Goal: Information Seeking & Learning: Learn about a topic

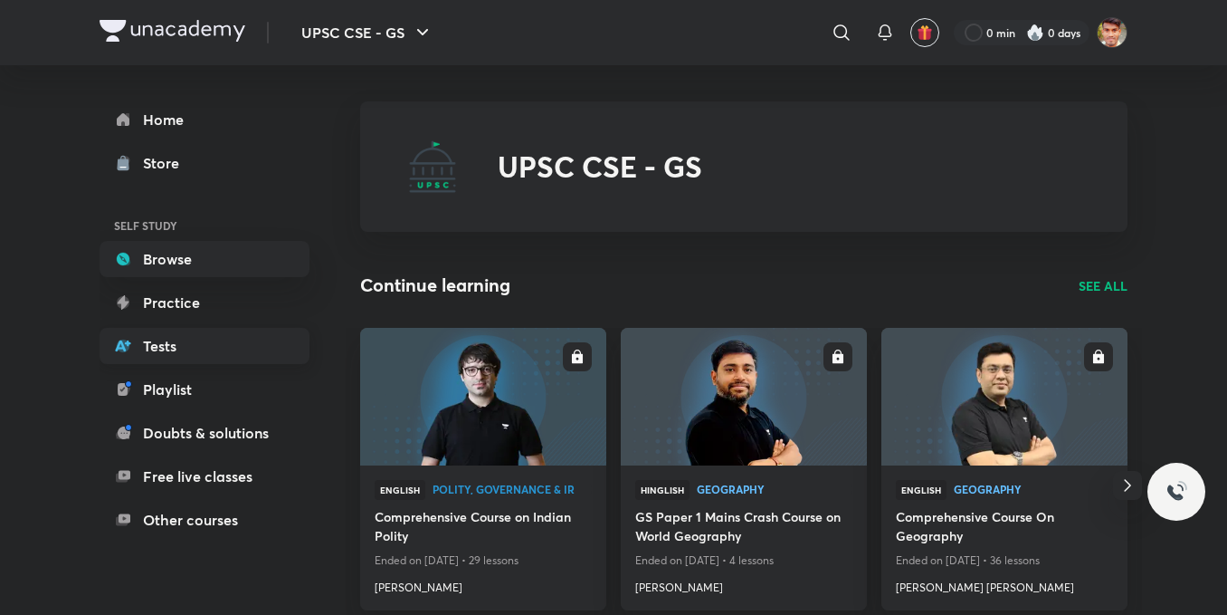
click at [148, 357] on link "Tests" at bounding box center [205, 346] width 210 height 36
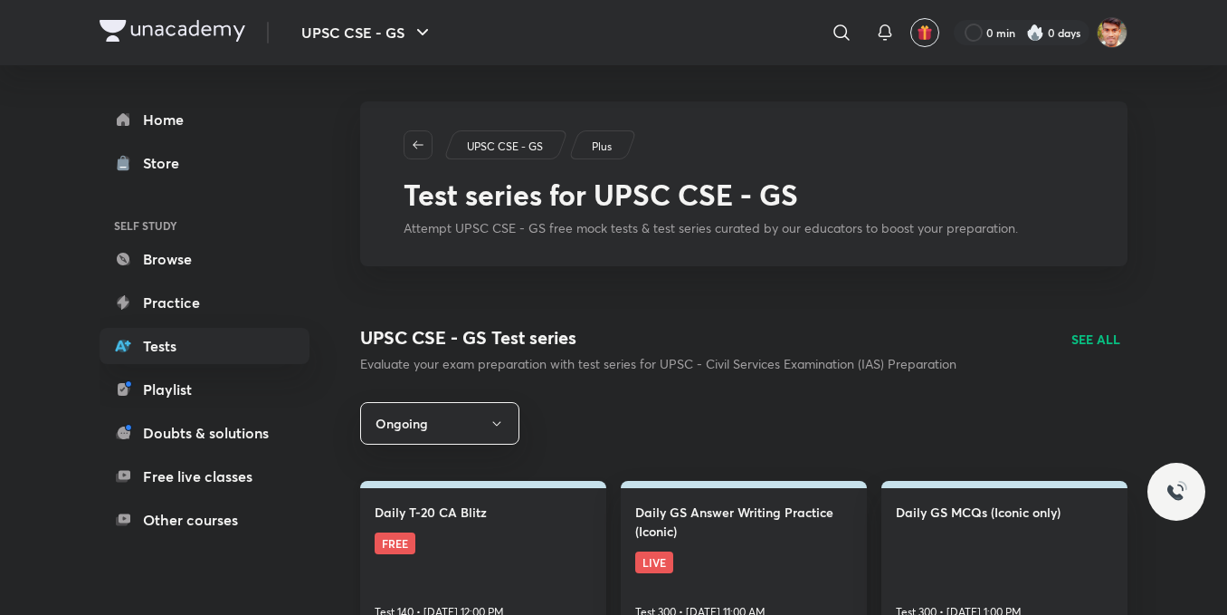
click at [473, 537] on link "Daily T-20 CA Blitz FREE Test 140 • [DATE] 12:00 PM" at bounding box center [483, 558] width 246 height 154
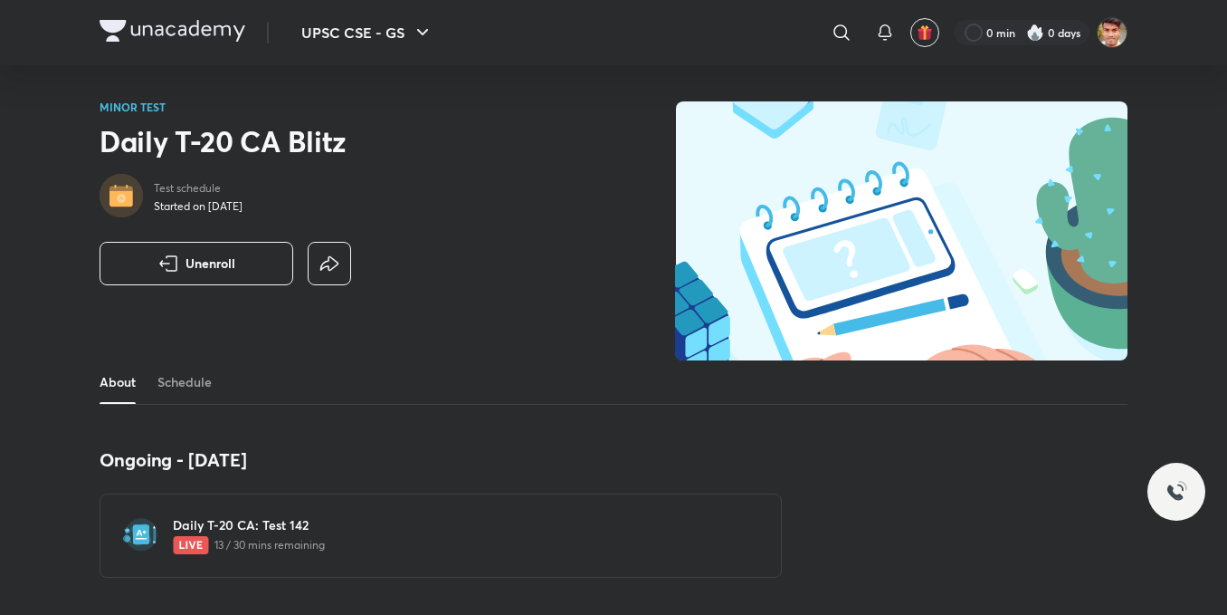
click at [473, 537] on p "13 / 30 mins remaining" at bounding box center [452, 545] width 558 height 18
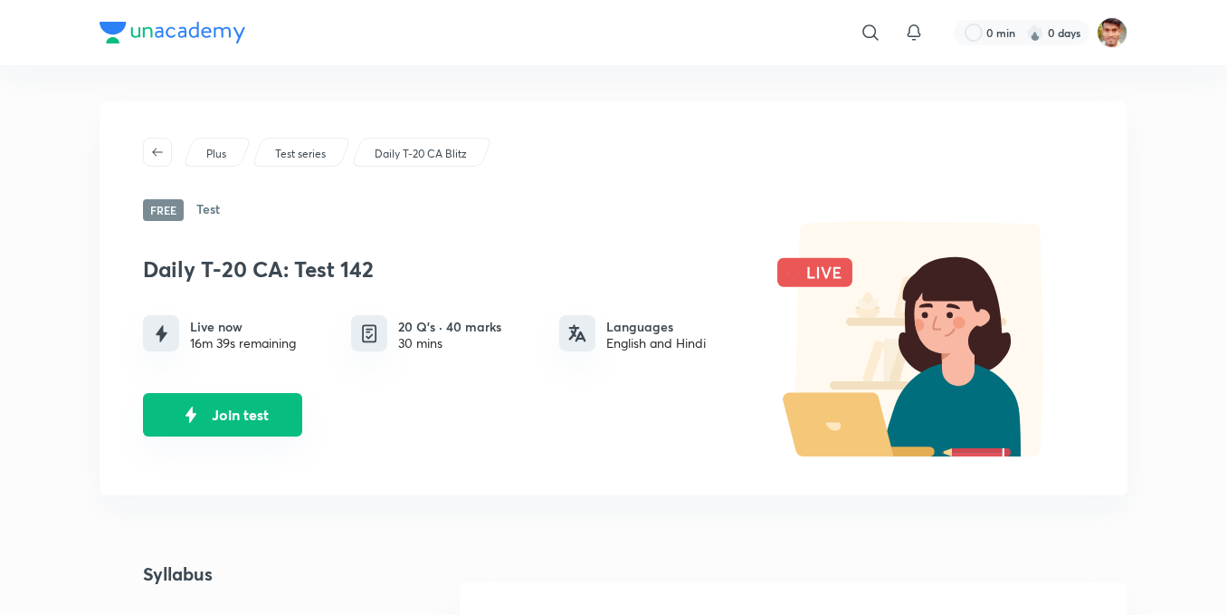
click at [242, 423] on button "Join test" at bounding box center [222, 414] width 159 height 43
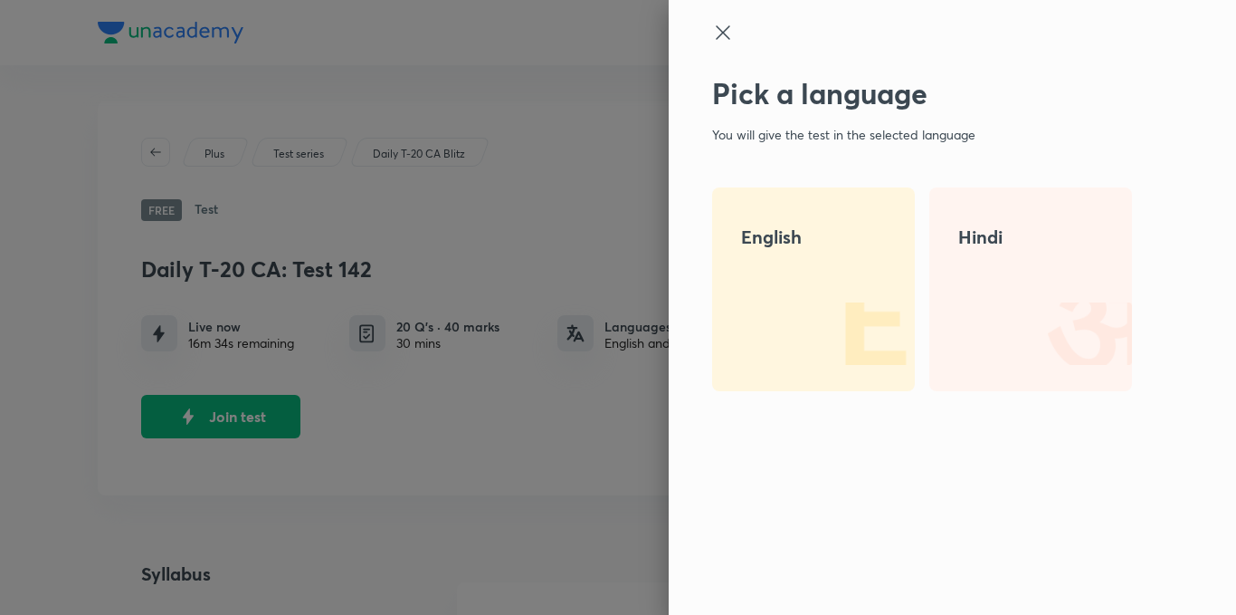
click at [849, 323] on img at bounding box center [857, 333] width 116 height 116
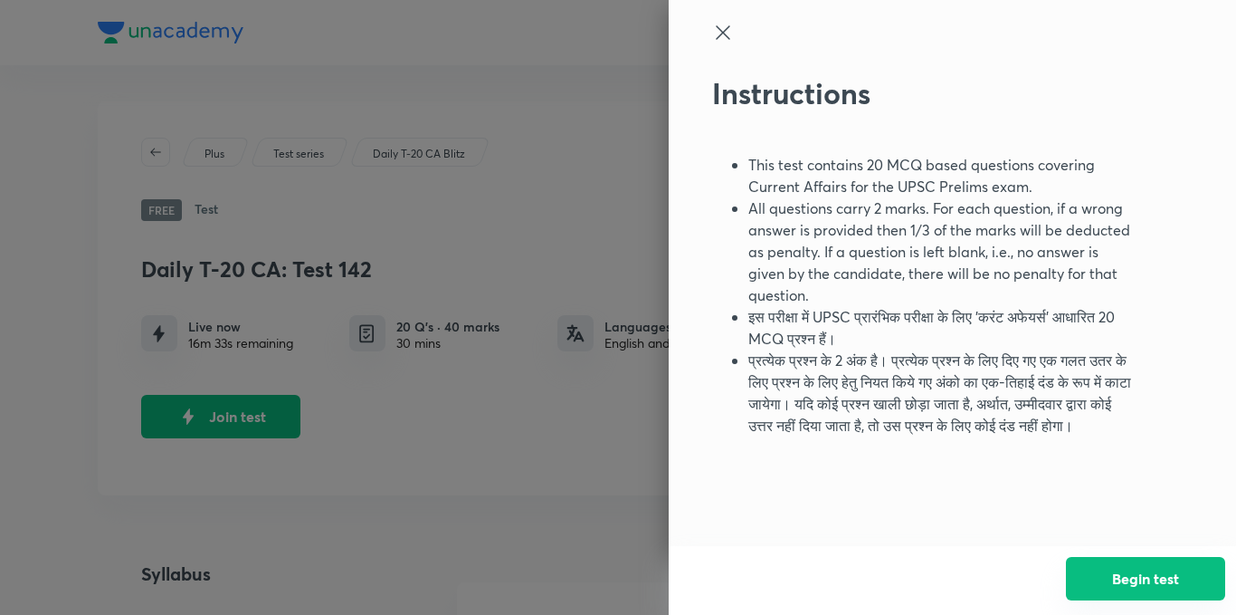
click at [1148, 577] on button "Begin test" at bounding box center [1145, 578] width 159 height 43
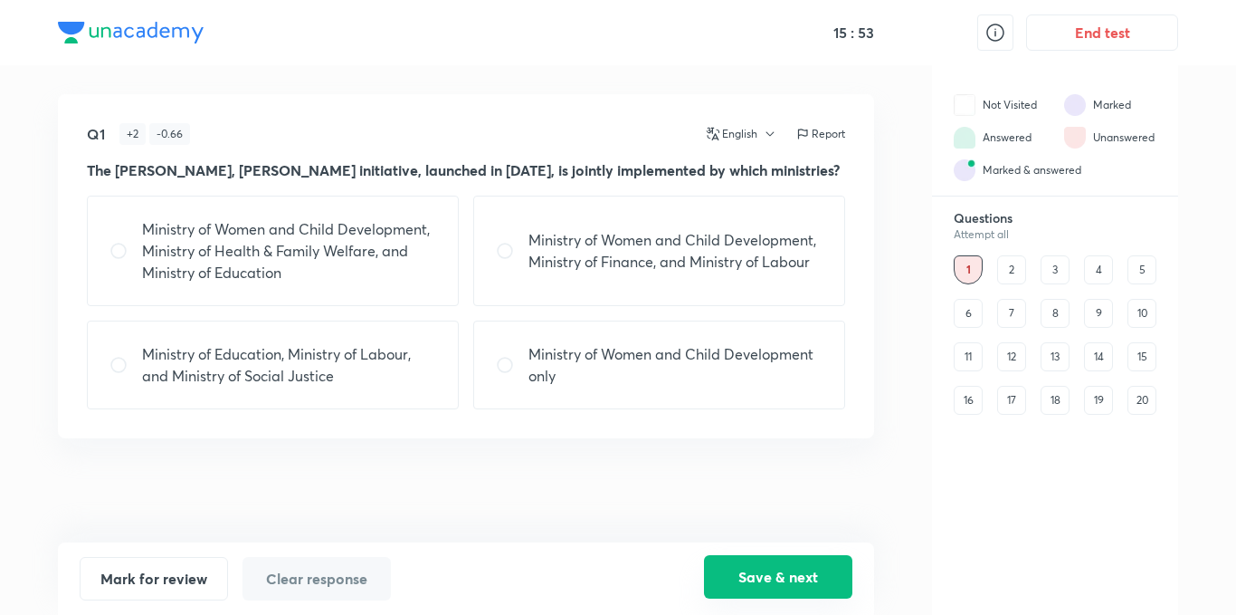
click at [830, 559] on button "Save & next" at bounding box center [778, 576] width 148 height 43
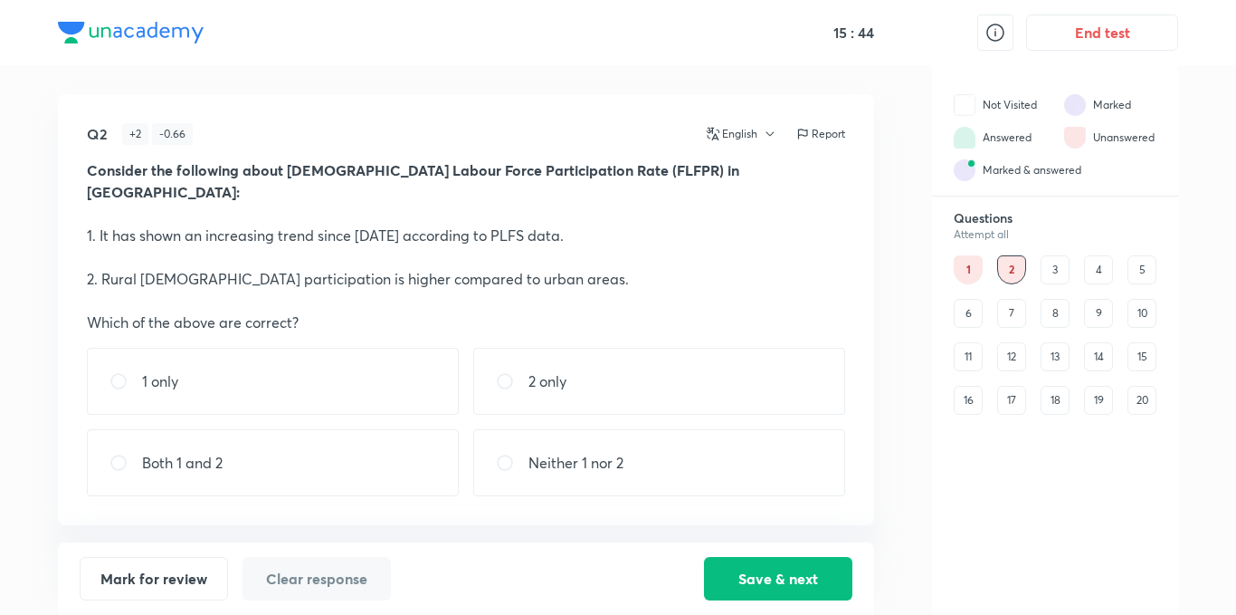
click at [963, 272] on div "1" at bounding box center [968, 269] width 29 height 29
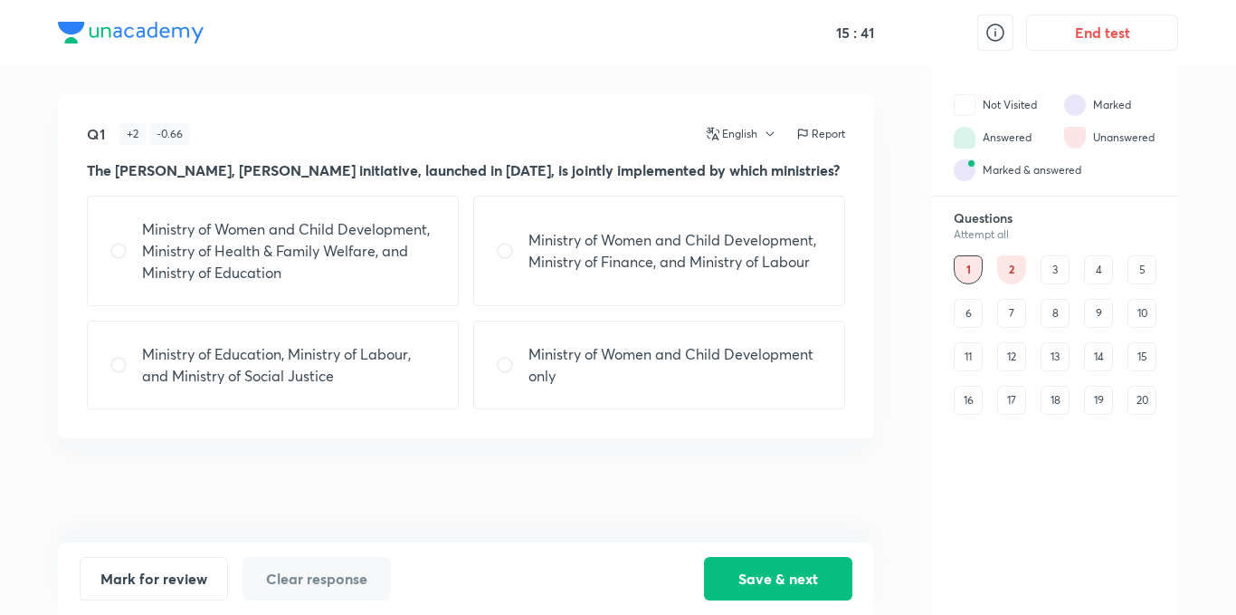
click at [339, 286] on div "Ministry of Women and Child Development, Ministry of Health & Family Welfare, a…" at bounding box center [273, 250] width 372 height 110
radio input "true"
click at [806, 563] on button "Save & next" at bounding box center [778, 576] width 148 height 43
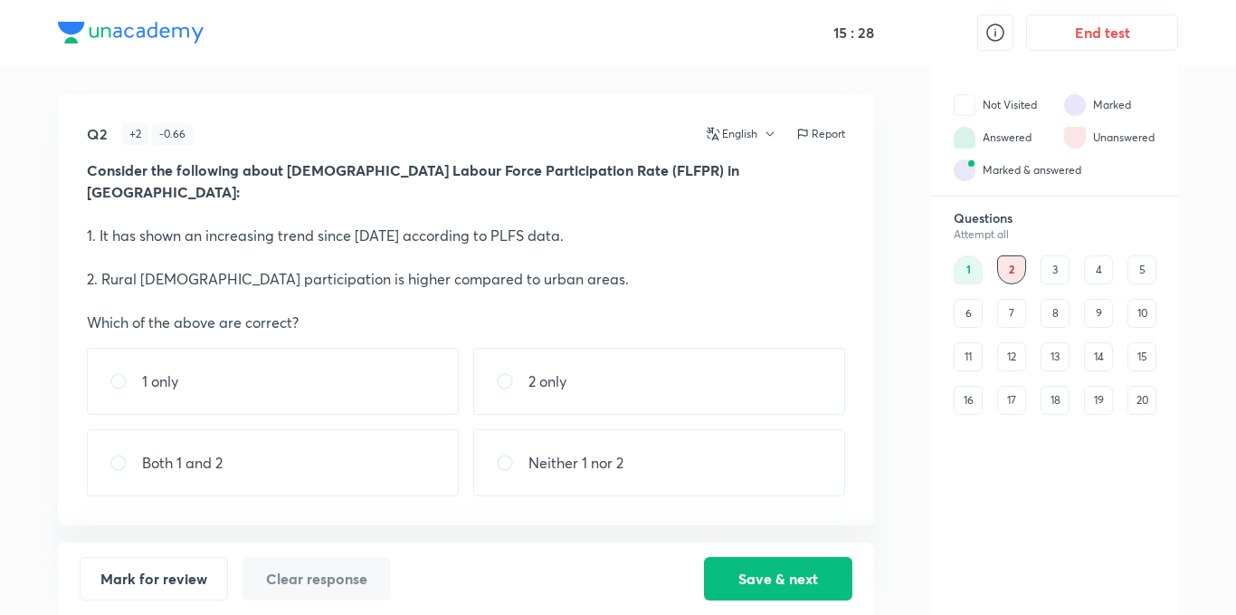
click at [305, 354] on div "1 only" at bounding box center [273, 381] width 372 height 67
radio input "true"
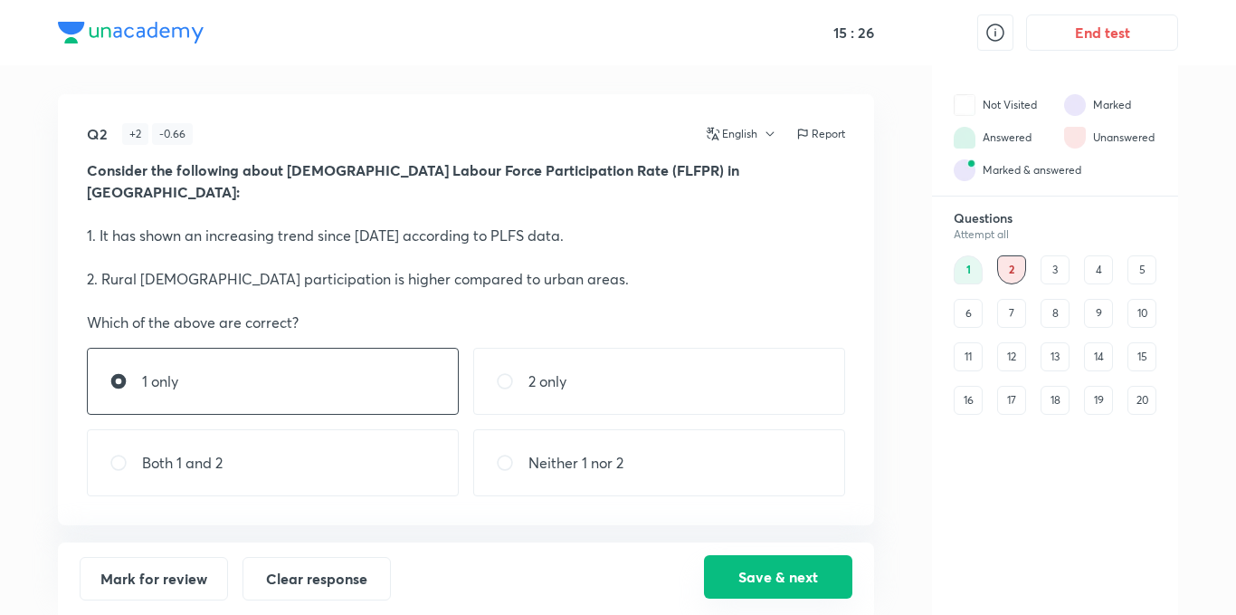
click at [768, 577] on button "Save & next" at bounding box center [778, 576] width 148 height 43
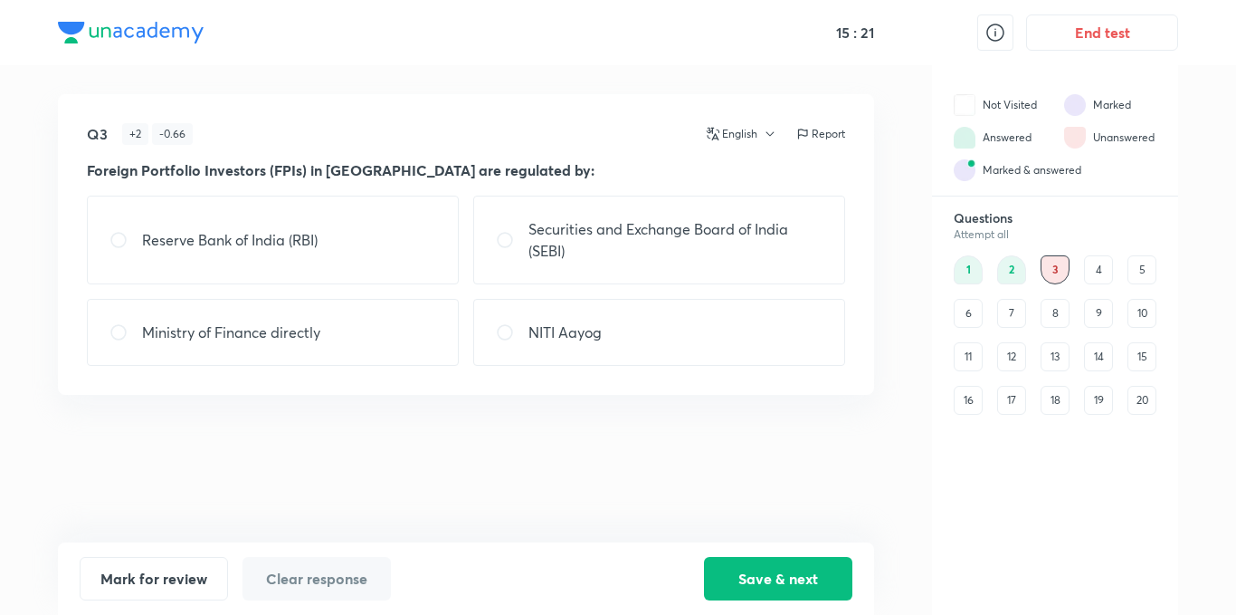
click at [1005, 275] on div "2" at bounding box center [1011, 269] width 29 height 29
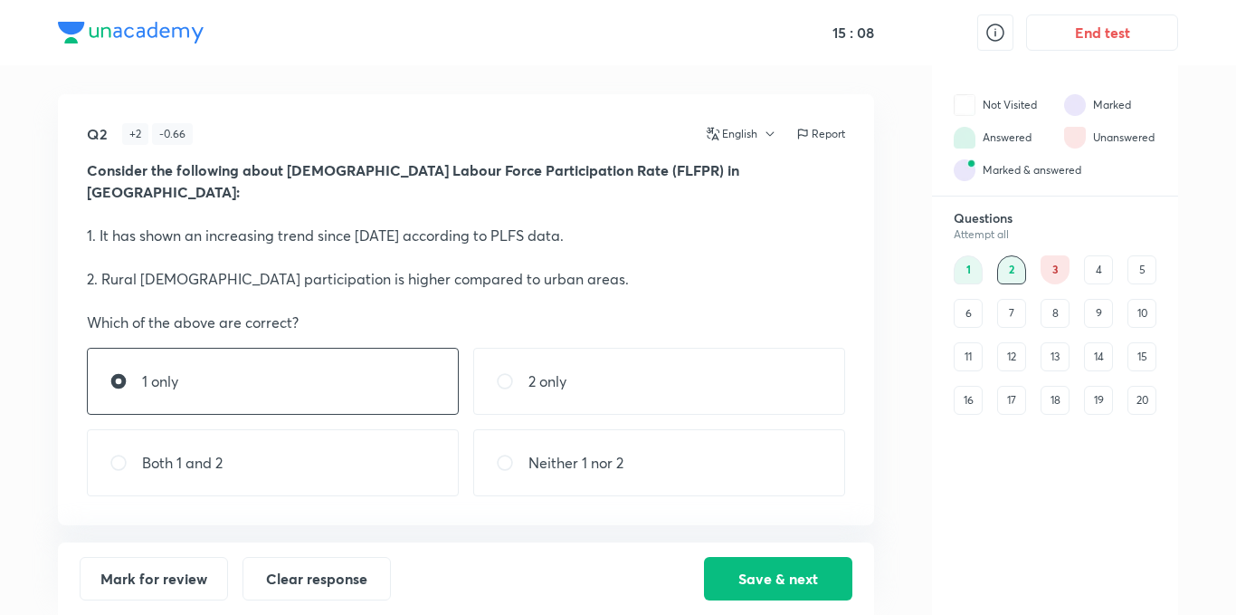
click at [1005, 273] on div "2" at bounding box center [1011, 269] width 29 height 29
click at [316, 432] on div "Both 1 and 2" at bounding box center [273, 462] width 372 height 67
radio input "false"
radio input "true"
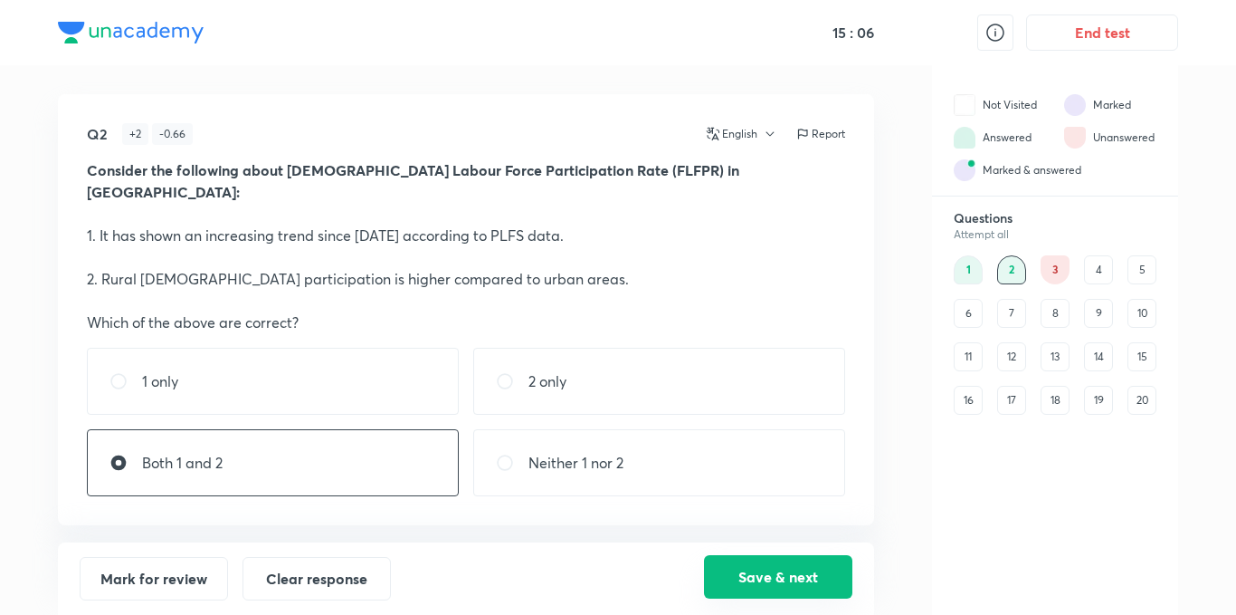
click at [775, 564] on button "Save & next" at bounding box center [778, 576] width 148 height 43
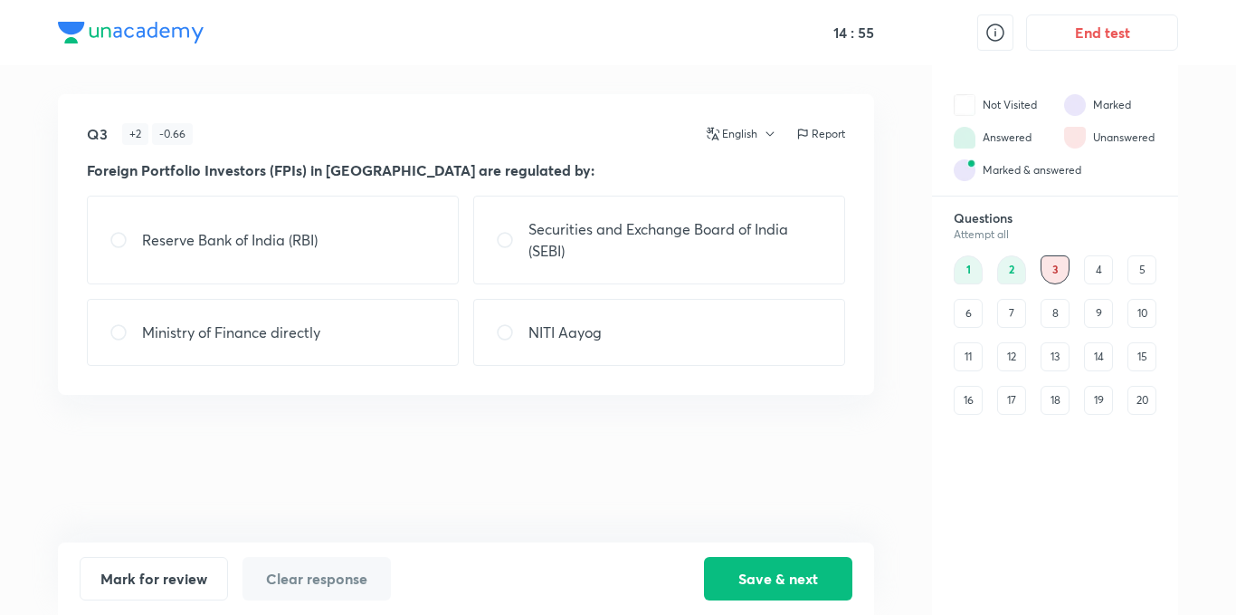
click at [244, 247] on p "Reserve Bank of India (RBI)" at bounding box center [230, 240] width 176 height 22
radio input "true"
click at [829, 568] on button "Save & next" at bounding box center [778, 576] width 148 height 43
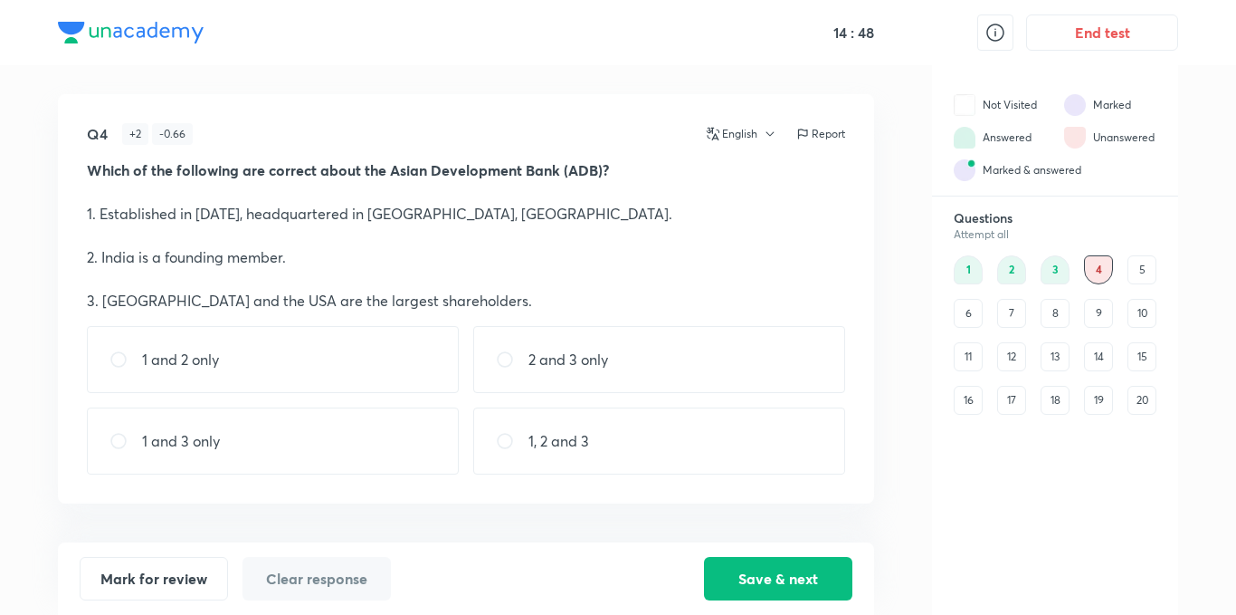
click at [1056, 265] on div "3" at bounding box center [1055, 269] width 29 height 29
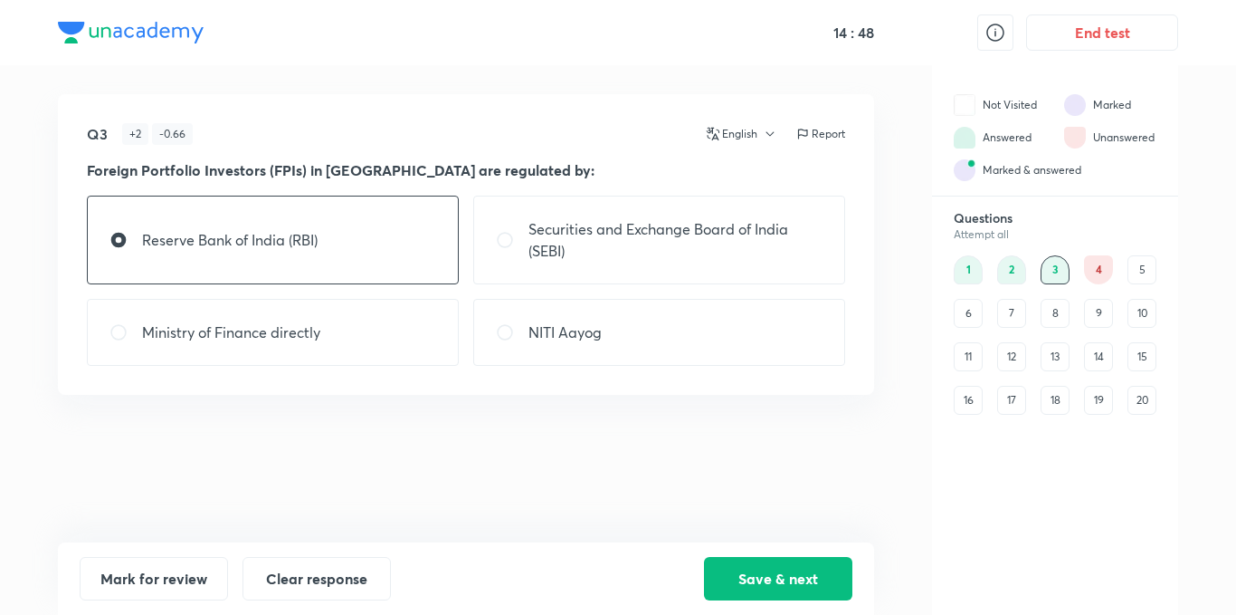
click at [719, 243] on p "Securities and Exchange Board of India (SEBI)" at bounding box center [676, 239] width 294 height 43
radio input "false"
radio input "true"
click at [779, 563] on button "Save & next" at bounding box center [778, 576] width 148 height 43
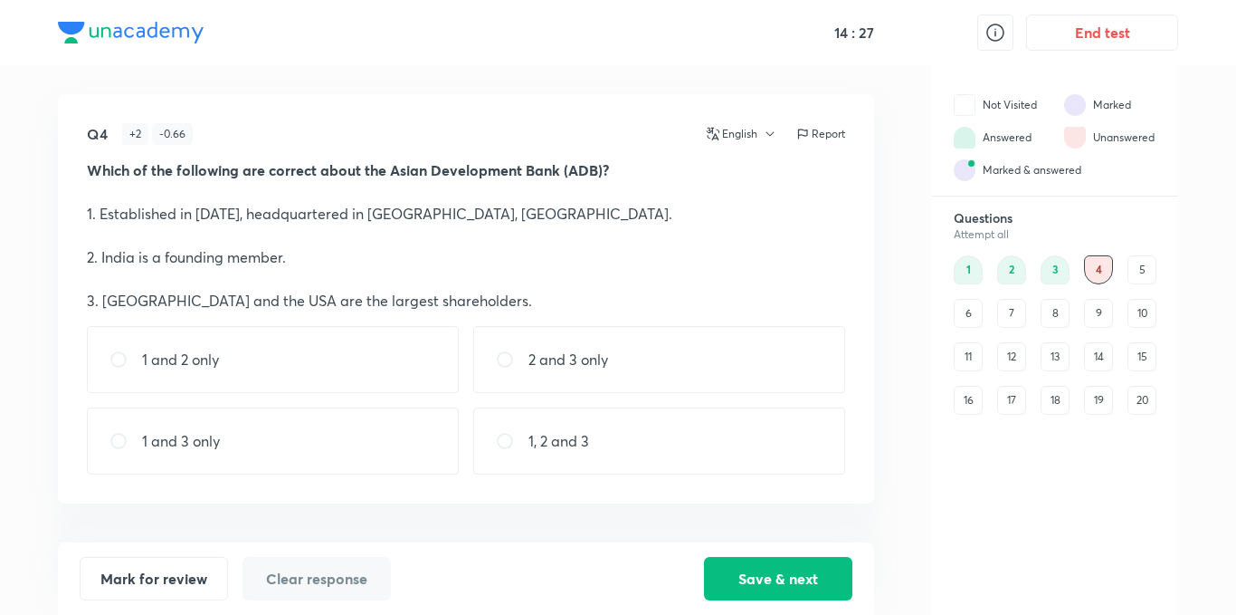
click at [333, 374] on div "1 and 2 only" at bounding box center [273, 359] width 372 height 67
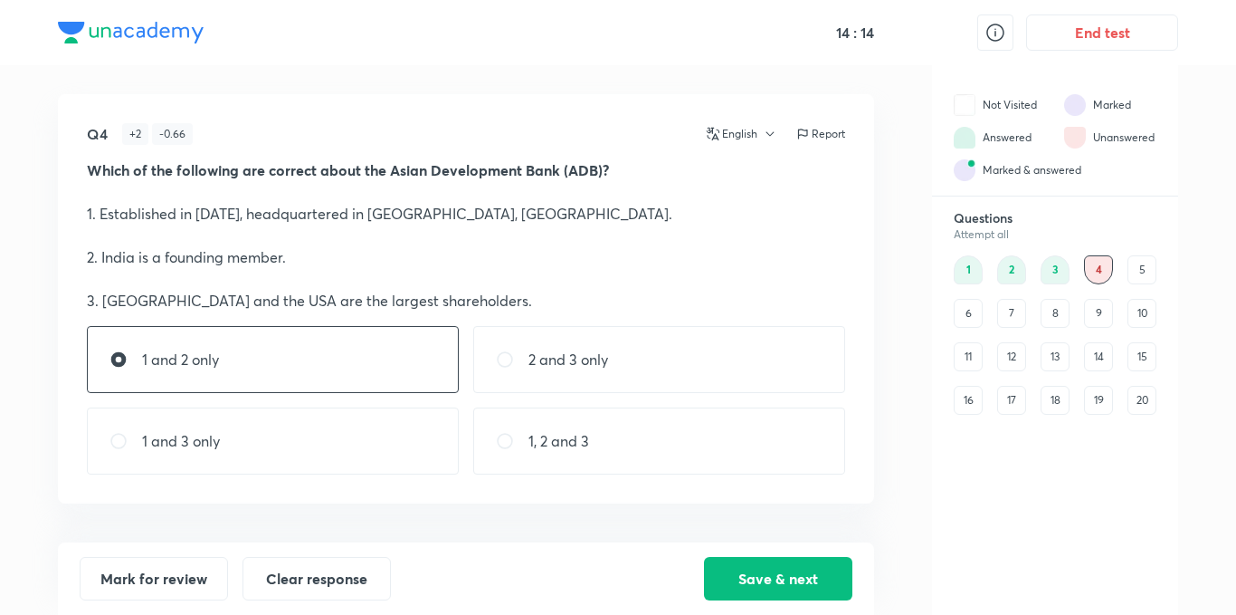
click at [715, 427] on div "1, 2 and 3" at bounding box center [659, 440] width 372 height 67
radio input "false"
radio input "true"
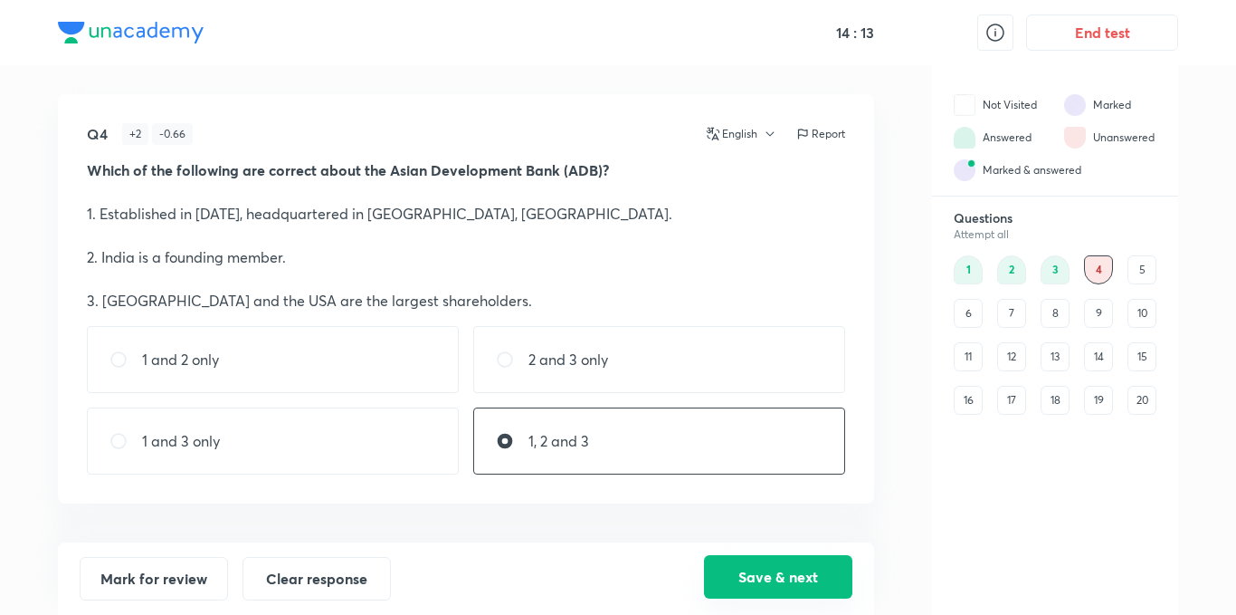
click at [759, 582] on button "Save & next" at bounding box center [778, 576] width 148 height 43
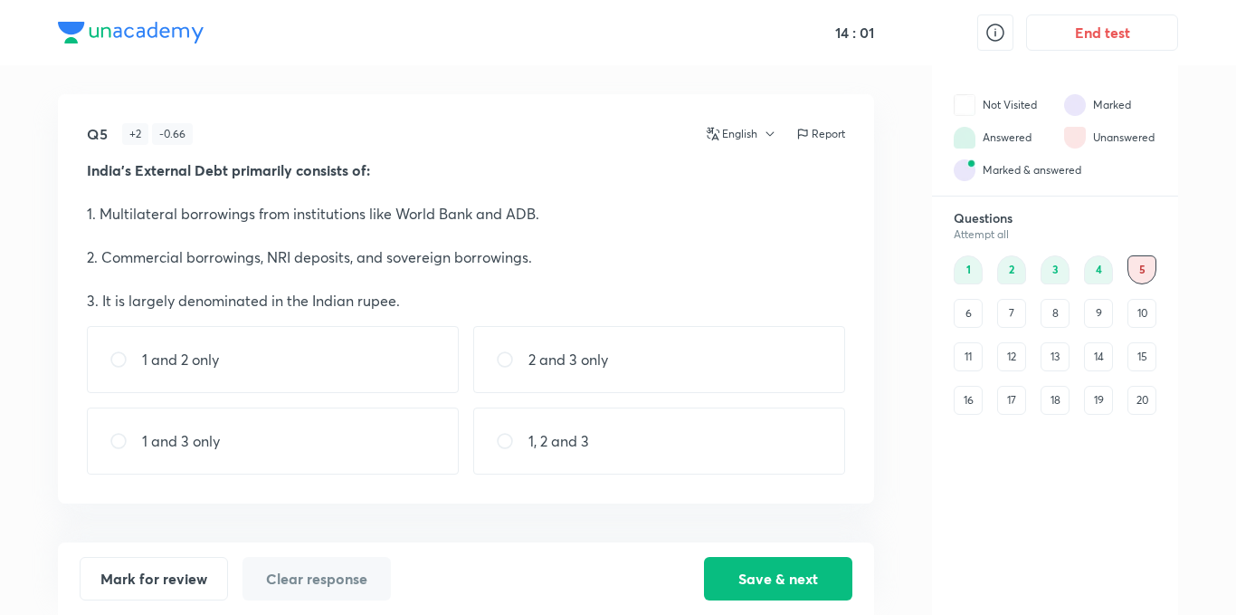
click at [332, 362] on div "1 and 2 only" at bounding box center [273, 359] width 372 height 67
radio input "true"
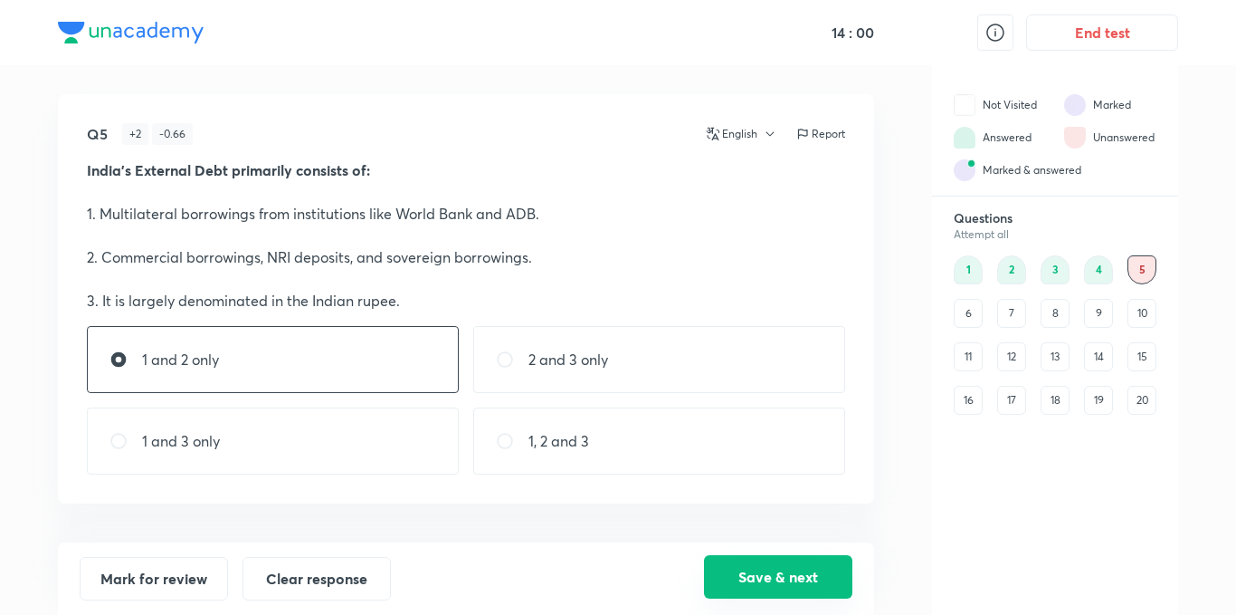
click at [766, 569] on button "Save & next" at bounding box center [778, 576] width 148 height 43
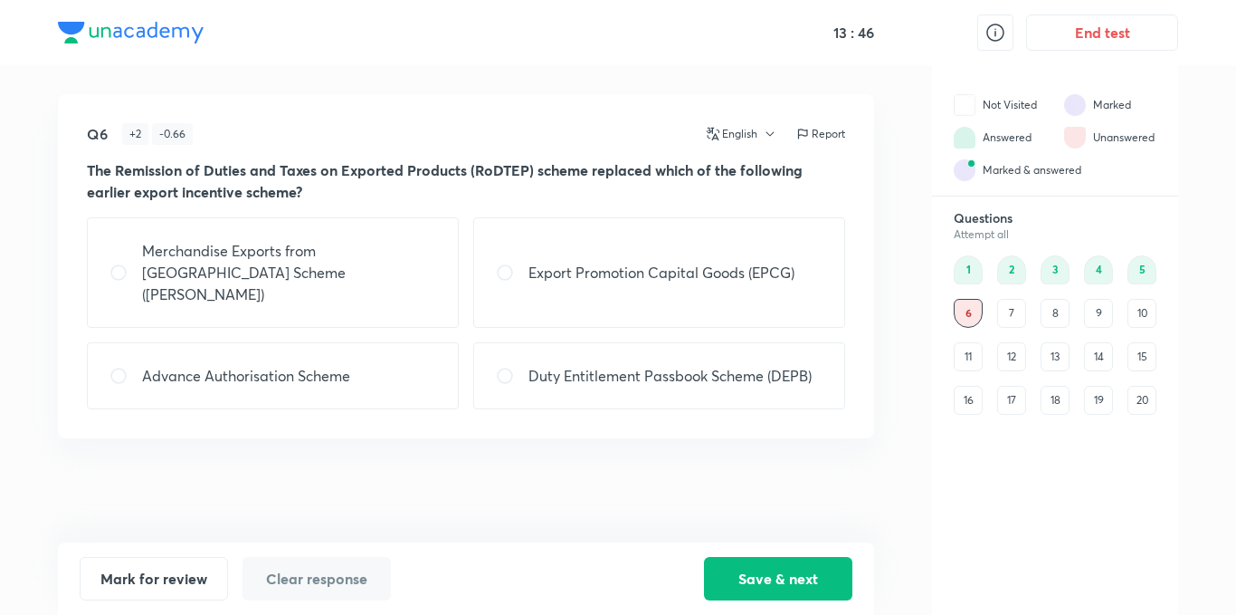
click at [313, 270] on p "Merchandise Exports from [GEOGRAPHIC_DATA] Scheme ([PERSON_NAME])" at bounding box center [289, 272] width 294 height 65
radio input "true"
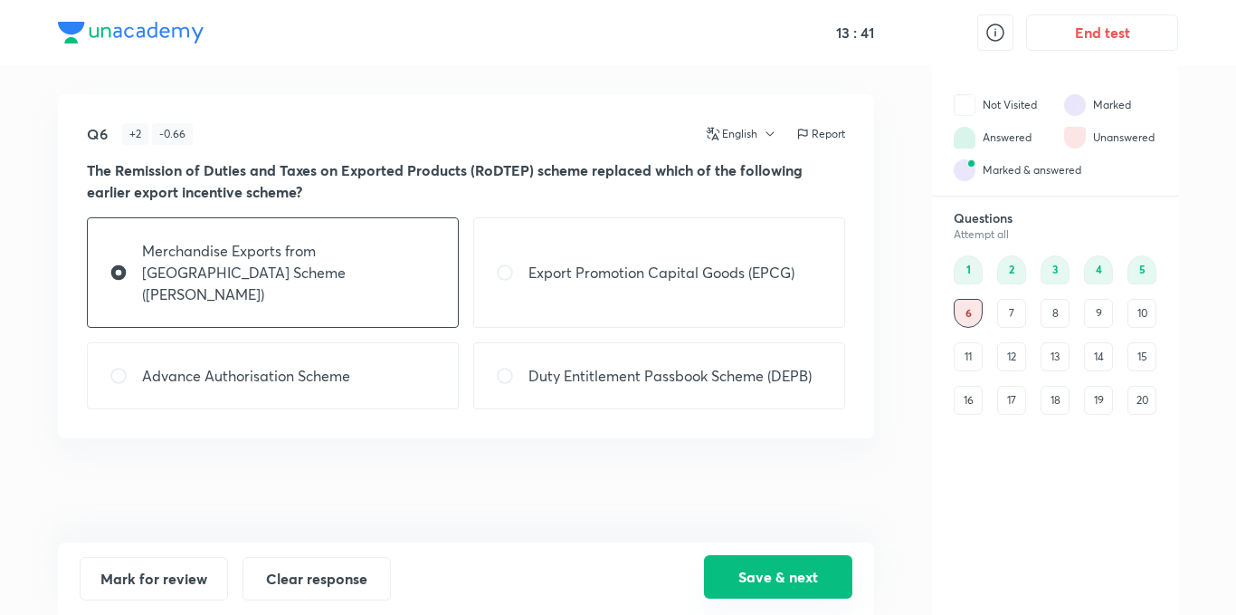
click at [771, 558] on button "Save & next" at bounding box center [778, 576] width 148 height 43
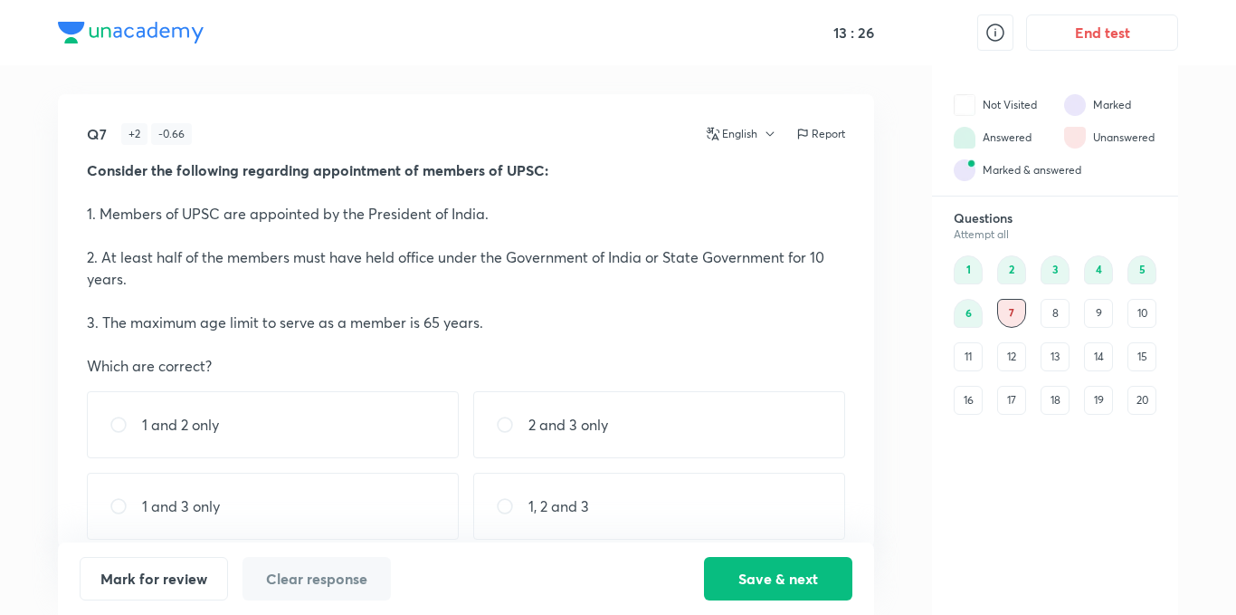
click at [596, 494] on div "1, 2 and 3" at bounding box center [659, 505] width 372 height 67
radio input "true"
click at [735, 572] on button "Save & next" at bounding box center [778, 576] width 148 height 43
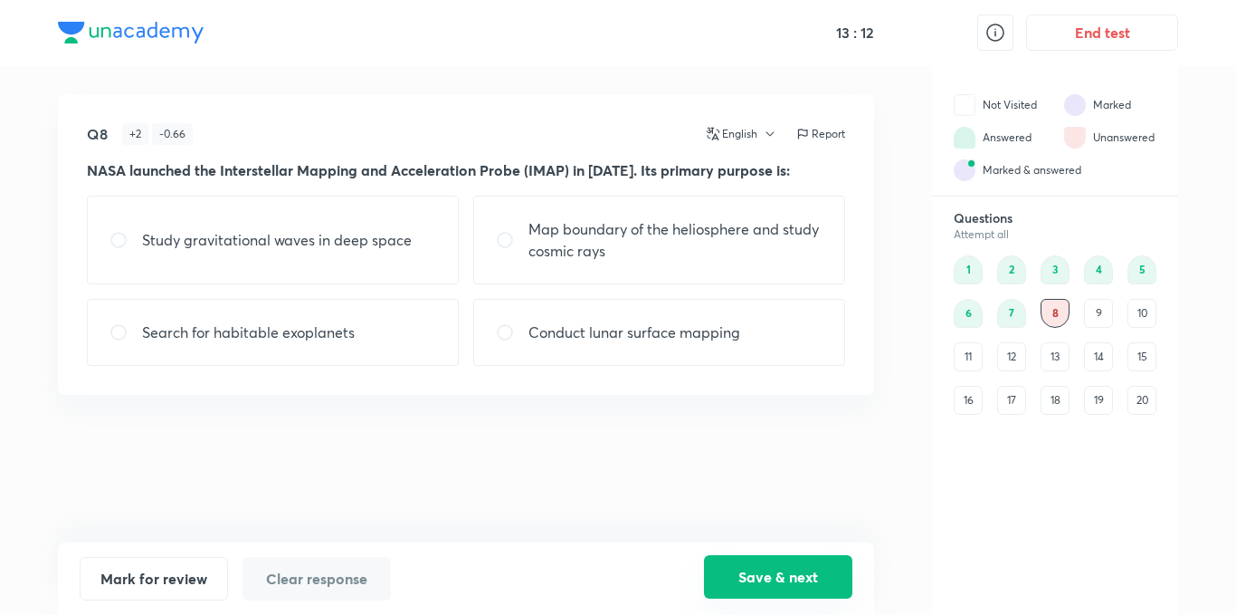
click at [780, 559] on button "Save & next" at bounding box center [778, 576] width 148 height 43
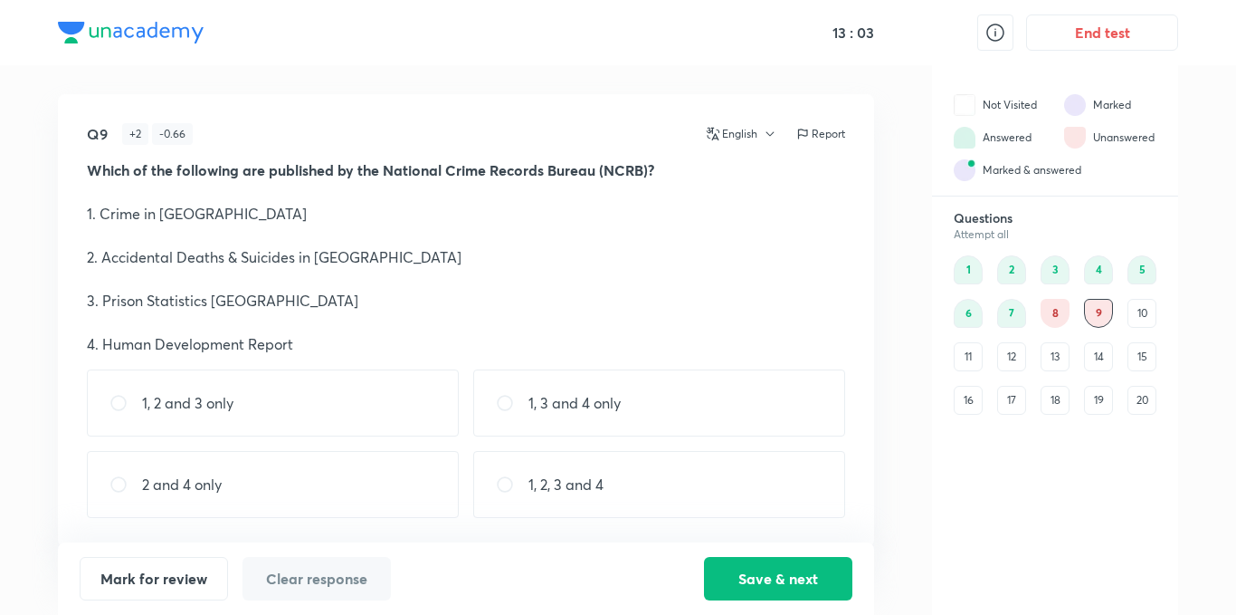
click at [1061, 309] on div "8" at bounding box center [1055, 313] width 29 height 29
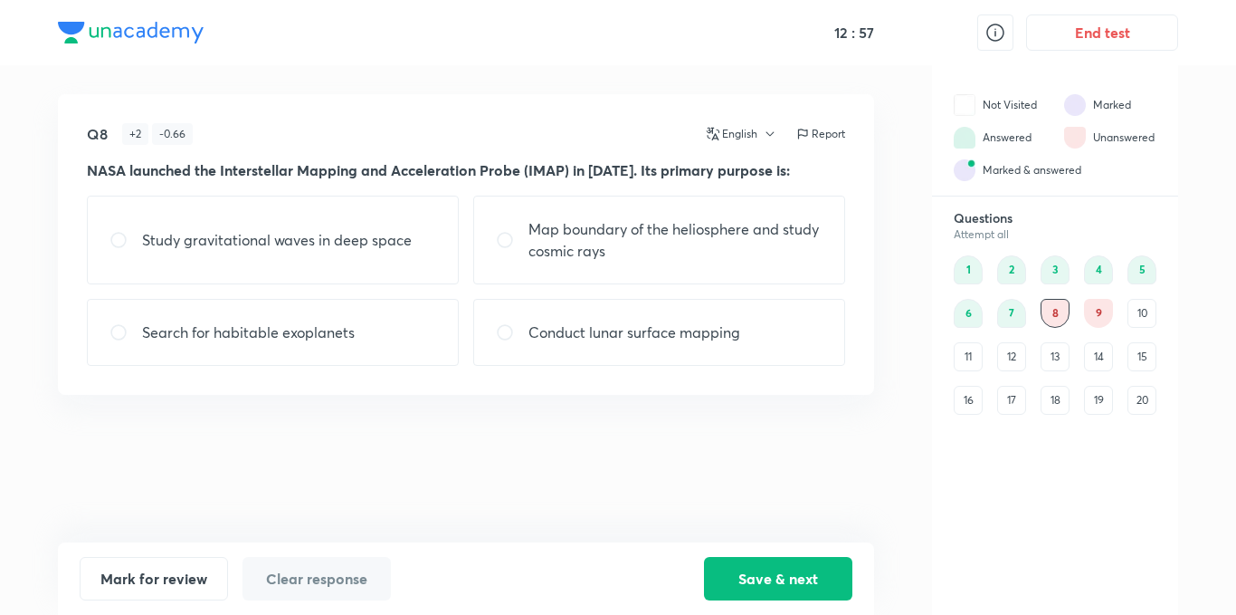
click at [734, 227] on p "Map boundary of the heliosphere and study cosmic rays" at bounding box center [676, 239] width 294 height 43
radio input "true"
click at [770, 564] on button "Save & next" at bounding box center [778, 576] width 148 height 43
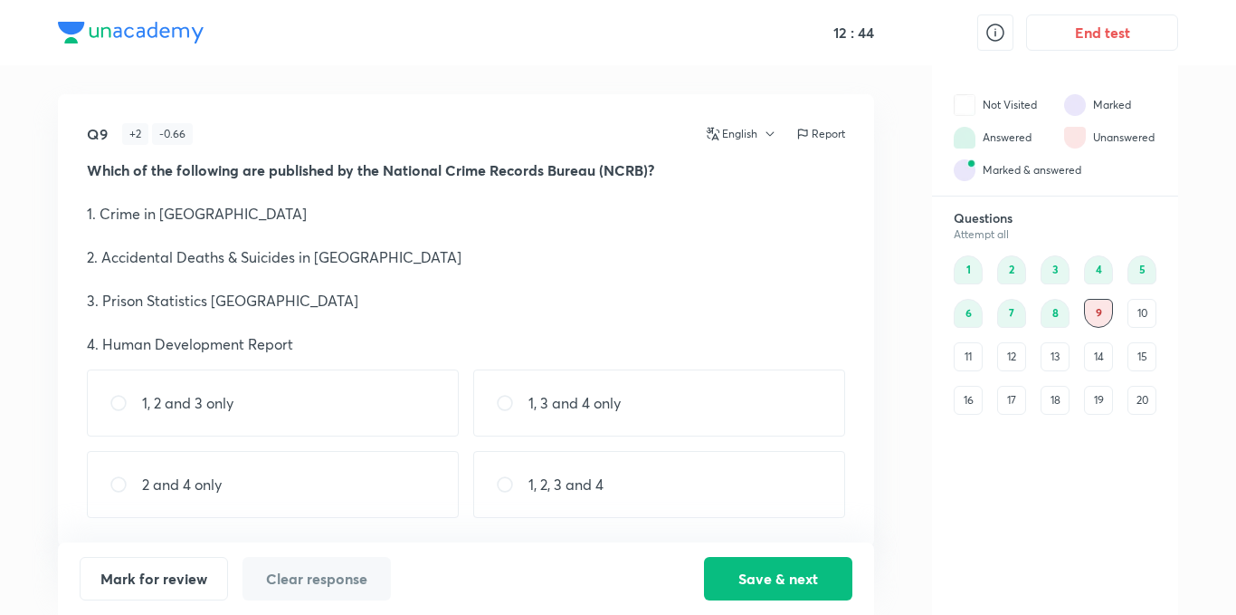
click at [367, 424] on div "1, 2 and 3 only" at bounding box center [273, 402] width 372 height 67
radio input "true"
click at [789, 586] on button "Save & next" at bounding box center [778, 576] width 148 height 43
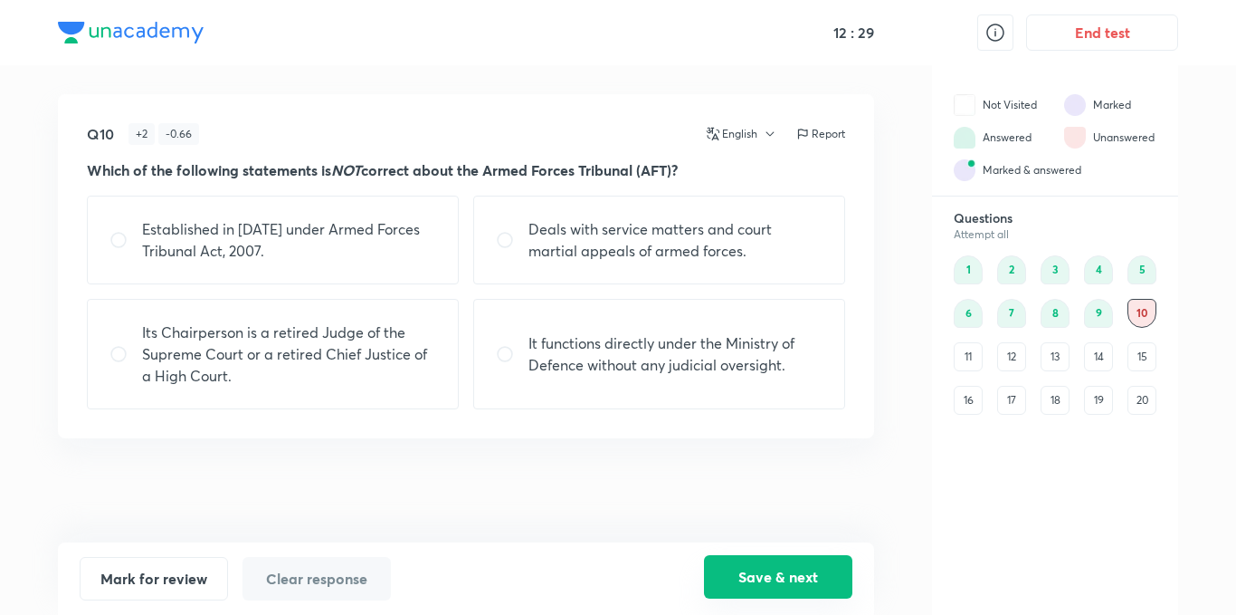
click at [735, 568] on button "Save & next" at bounding box center [778, 576] width 148 height 43
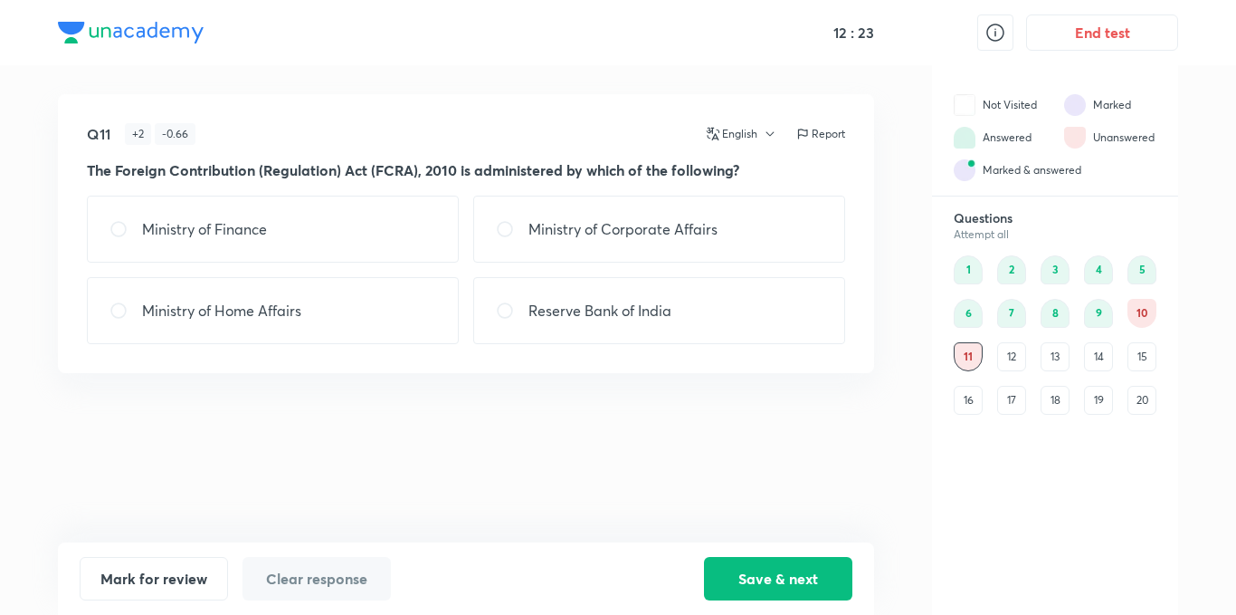
click at [368, 312] on div "Ministry of Home Affairs" at bounding box center [273, 310] width 372 height 67
radio input "true"
drag, startPoint x: 1137, startPoint y: 312, endPoint x: 990, endPoint y: 321, distance: 146.9
click at [1139, 311] on div "10" at bounding box center [1142, 313] width 29 height 29
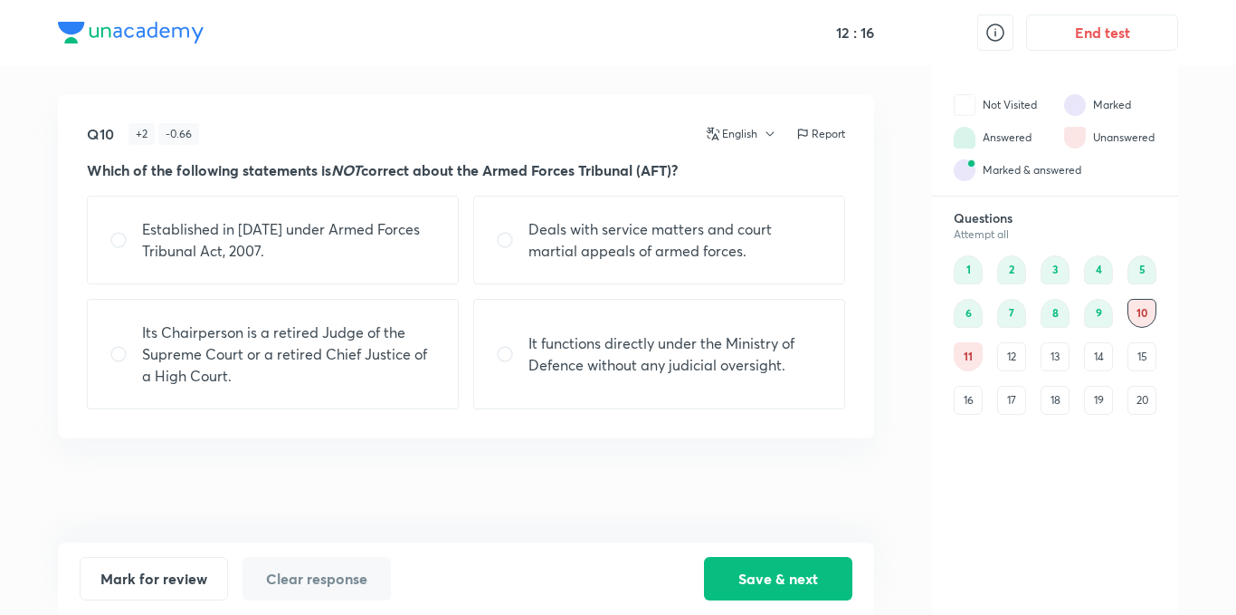
click at [1148, 310] on div "10" at bounding box center [1142, 313] width 29 height 29
click at [653, 351] on p "It functions directly under the Ministry of Defence without any judicial oversi…" at bounding box center [676, 353] width 294 height 43
radio input "true"
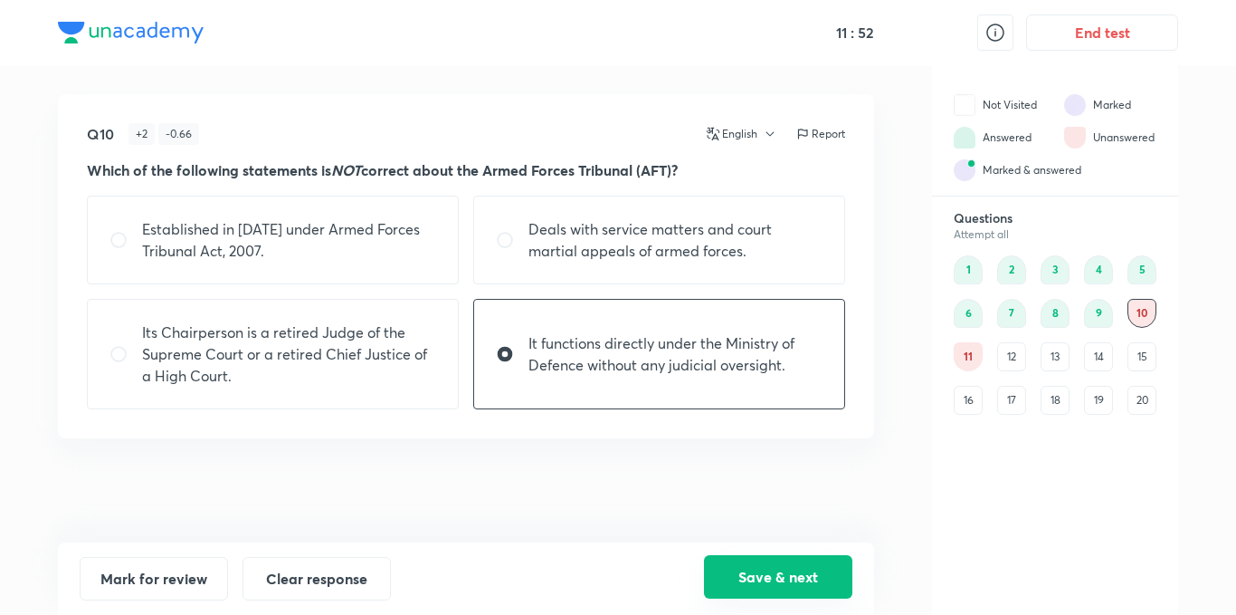
click at [802, 569] on button "Save & next" at bounding box center [778, 576] width 148 height 43
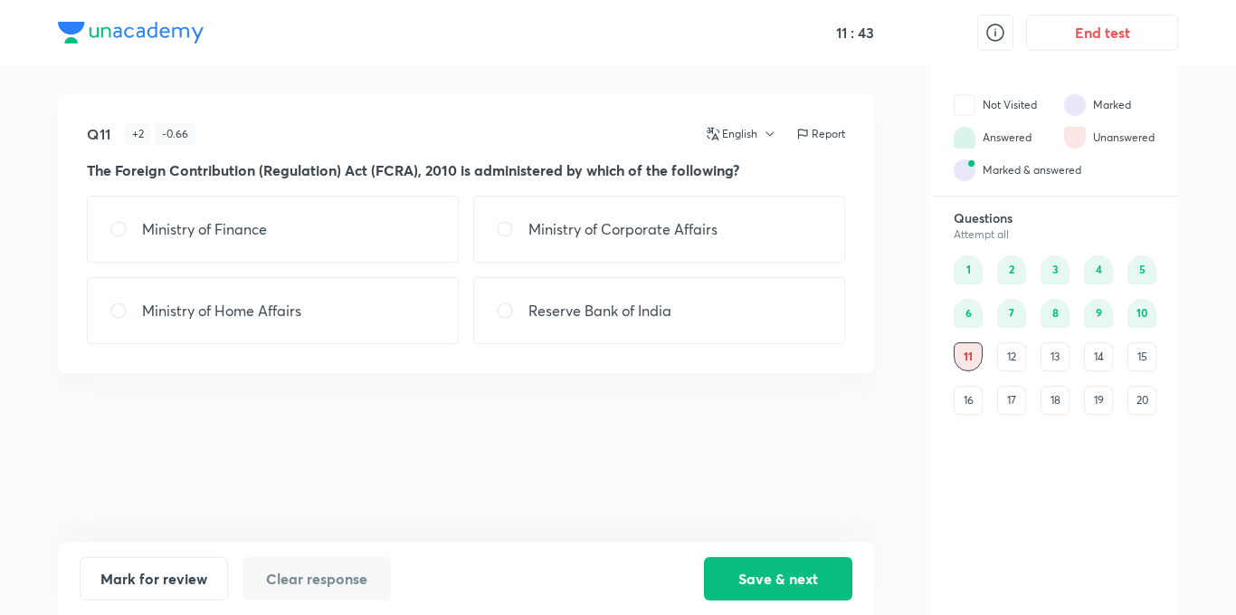
click at [339, 233] on div "Ministry of Finance" at bounding box center [273, 228] width 372 height 67
click at [383, 338] on div "Ministry of Home Affairs" at bounding box center [273, 310] width 372 height 67
radio input "false"
radio input "true"
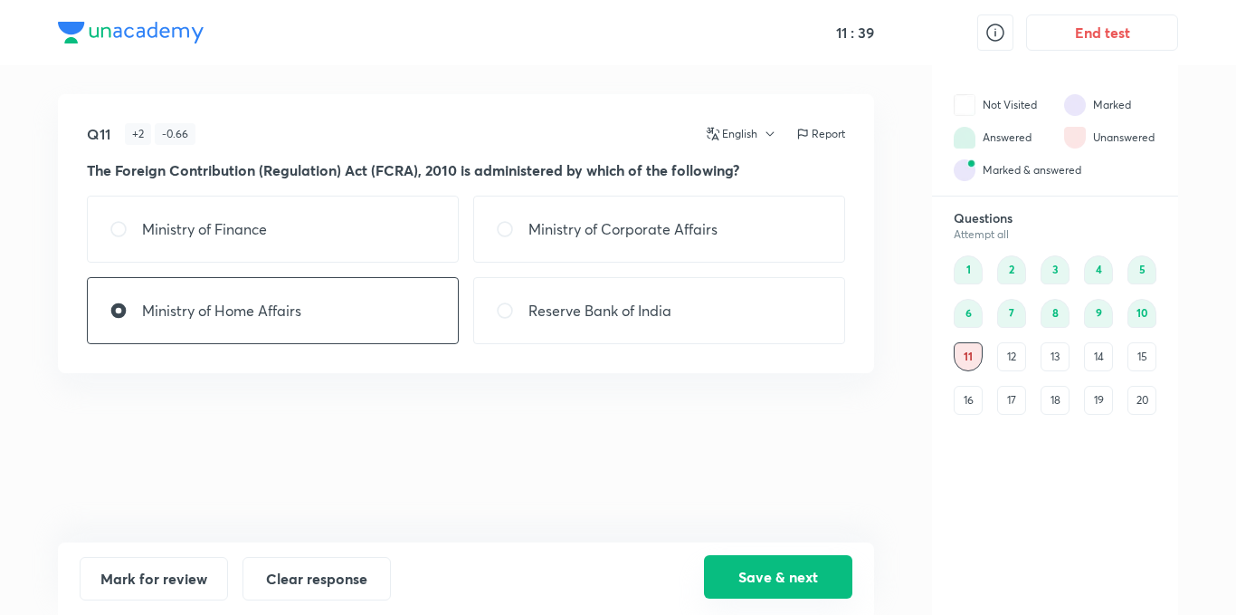
click at [819, 582] on button "Save & next" at bounding box center [778, 576] width 148 height 43
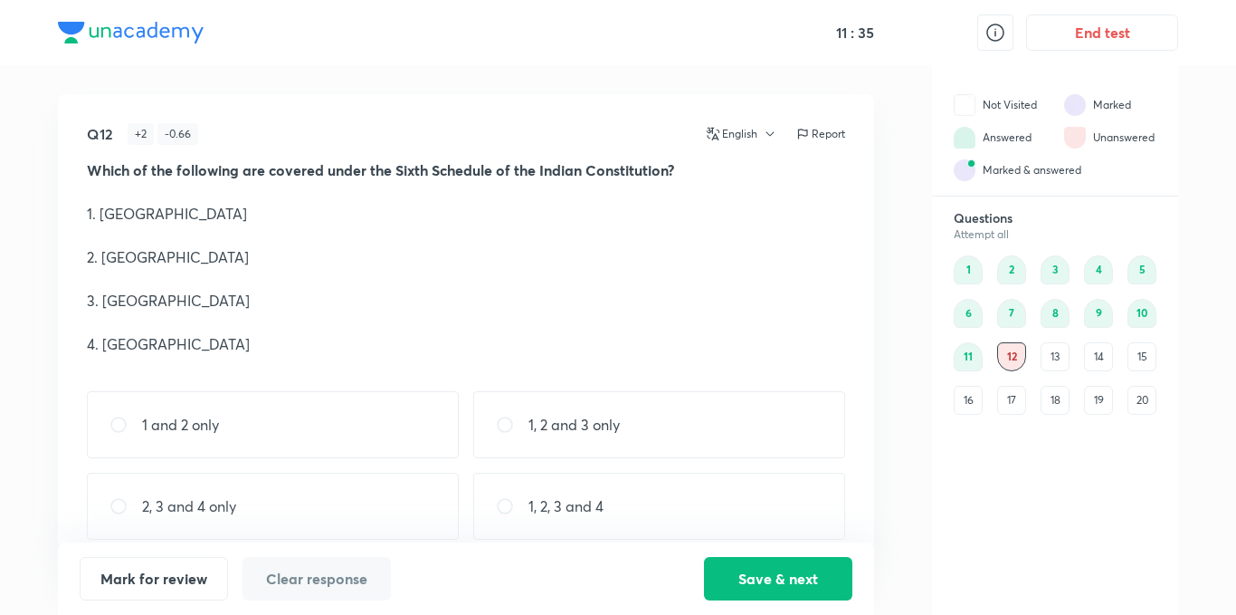
click at [635, 510] on div "1, 2, 3 and 4" at bounding box center [659, 505] width 372 height 67
radio input "true"
click at [794, 580] on button "Save & next" at bounding box center [778, 576] width 148 height 43
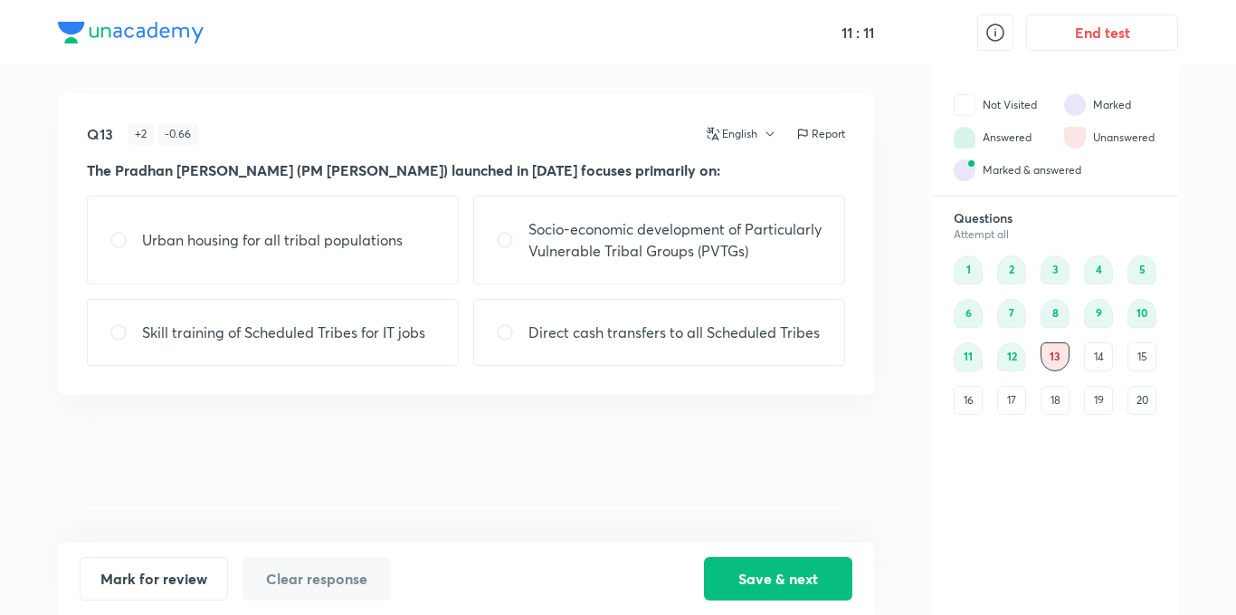
click at [512, 284] on div "Socio-economic development of Particularly Vulnerable Tribal Groups (PVTGs)" at bounding box center [659, 239] width 372 height 89
radio input "true"
click at [816, 569] on button "Save & next" at bounding box center [778, 576] width 148 height 43
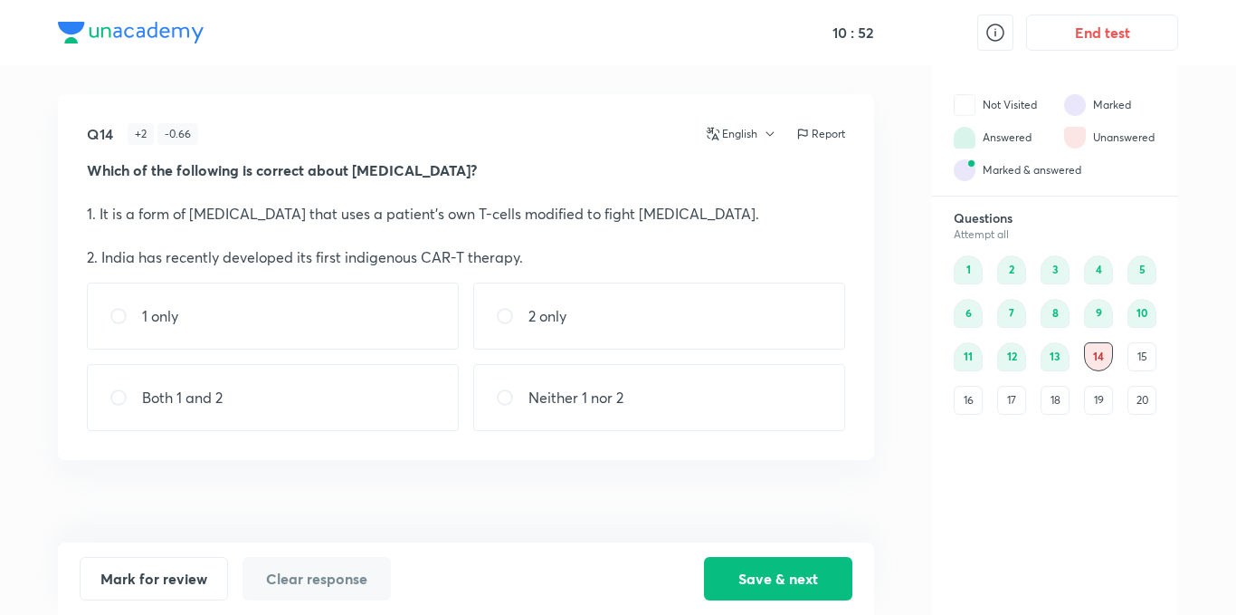
click at [340, 409] on div "Both 1 and 2" at bounding box center [273, 397] width 372 height 67
radio input "true"
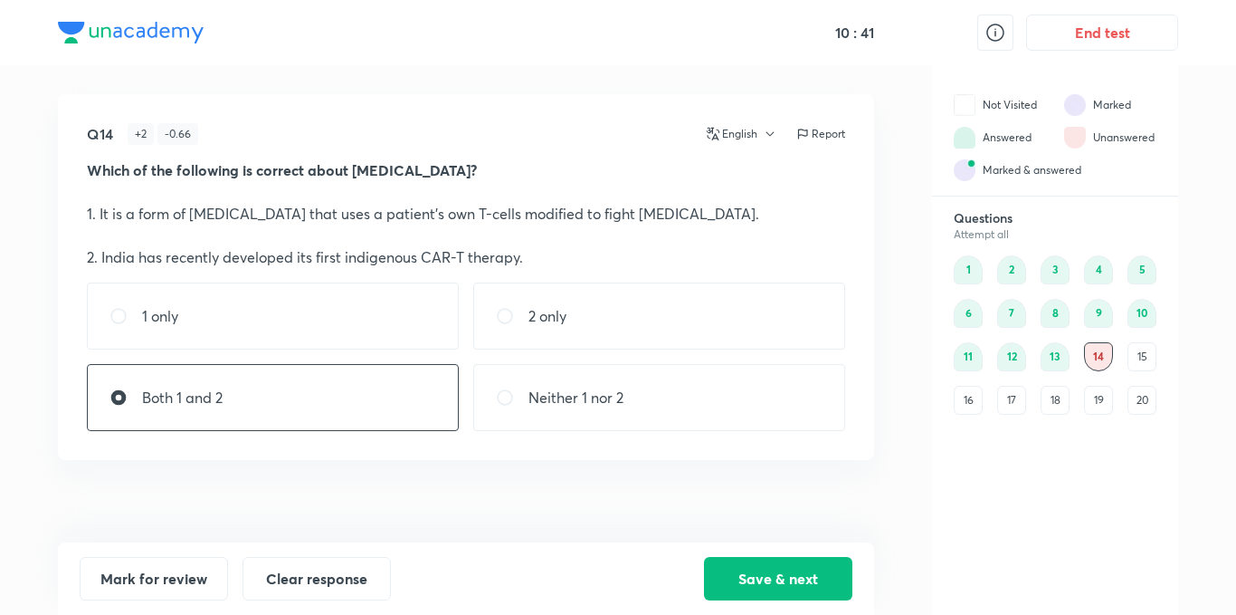
click at [967, 395] on div "16" at bounding box center [968, 400] width 29 height 29
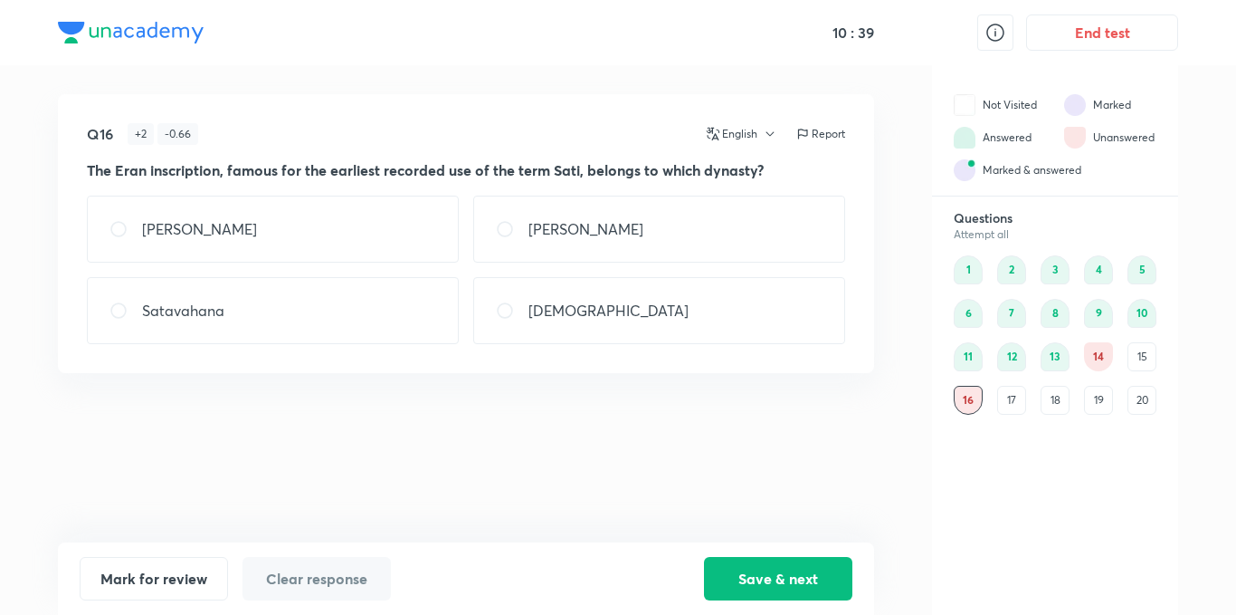
click at [702, 247] on div "[PERSON_NAME]" at bounding box center [659, 228] width 372 height 67
radio input "true"
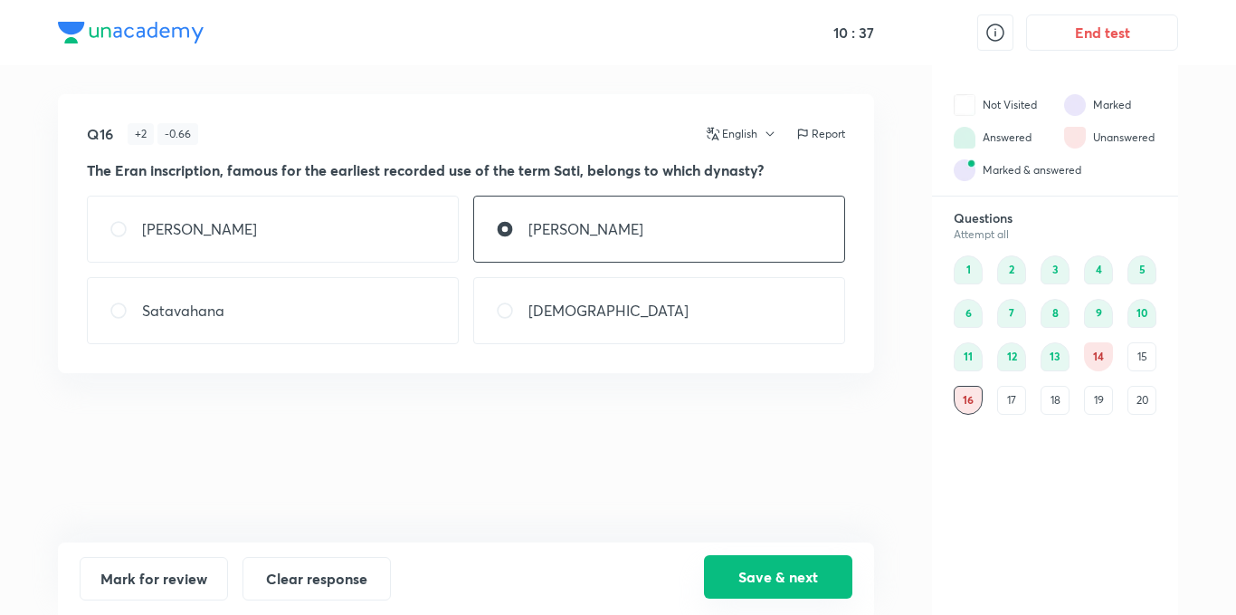
click at [759, 587] on button "Save & next" at bounding box center [778, 576] width 148 height 43
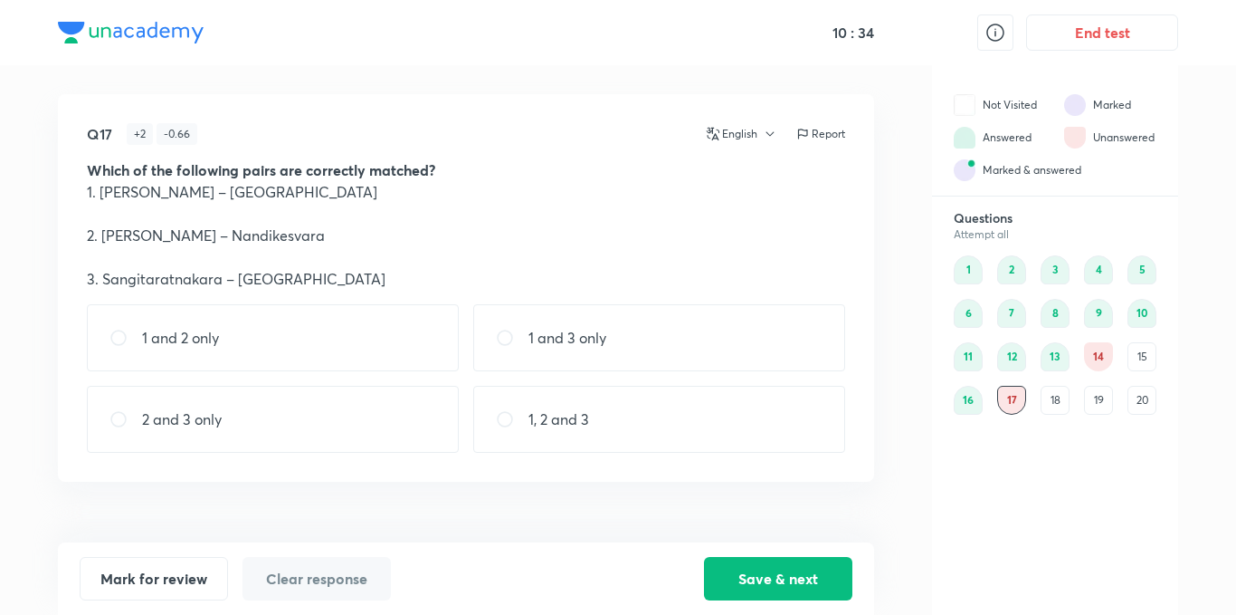
click at [1113, 357] on div "1 2 3 4 5 6 7 8 9 10 11 12 13 14 15 16 17 18 19 20" at bounding box center [1055, 334] width 203 height 159
click at [1101, 356] on div "14" at bounding box center [1098, 356] width 29 height 29
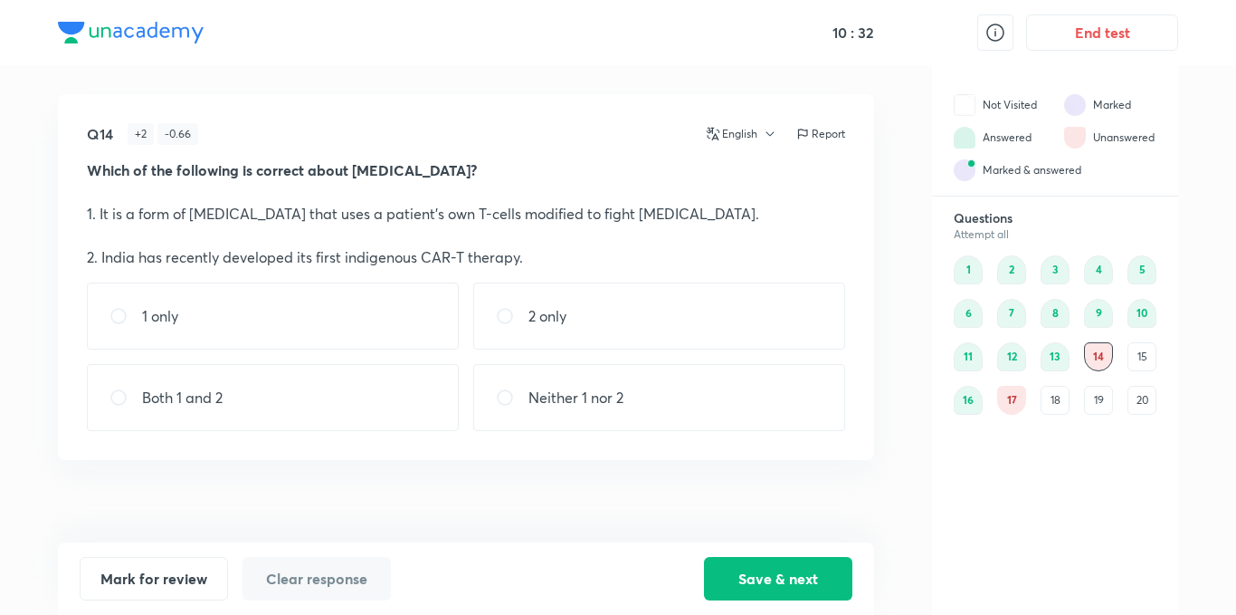
click at [229, 396] on div "Both 1 and 2" at bounding box center [273, 397] width 372 height 67
radio input "true"
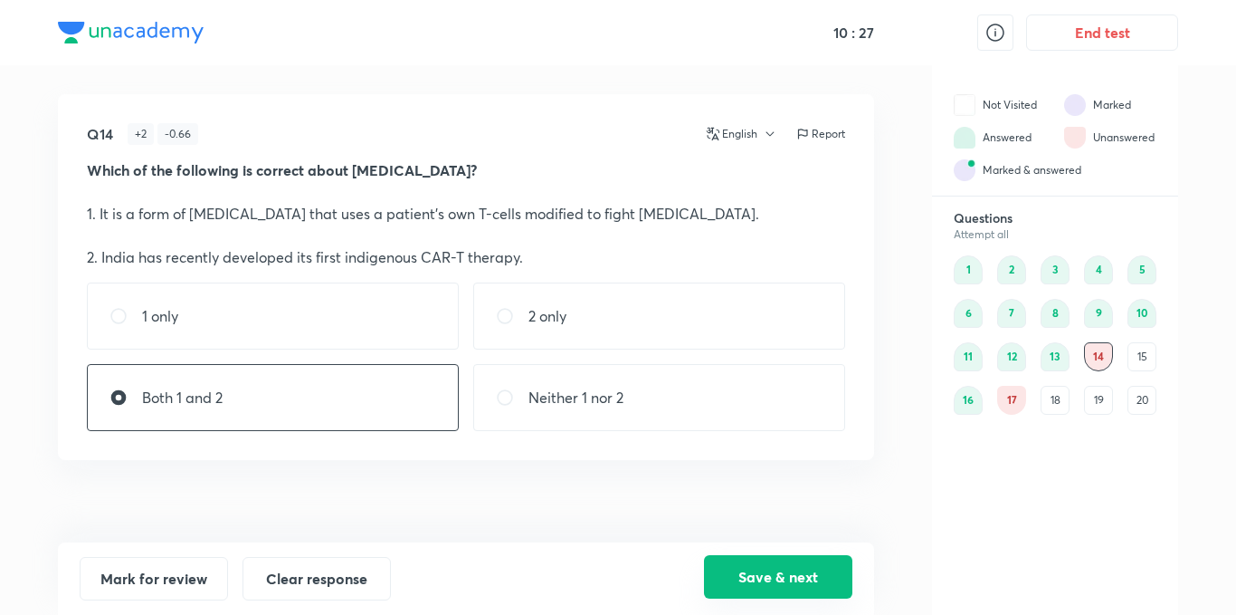
click at [791, 573] on button "Save & next" at bounding box center [778, 576] width 148 height 43
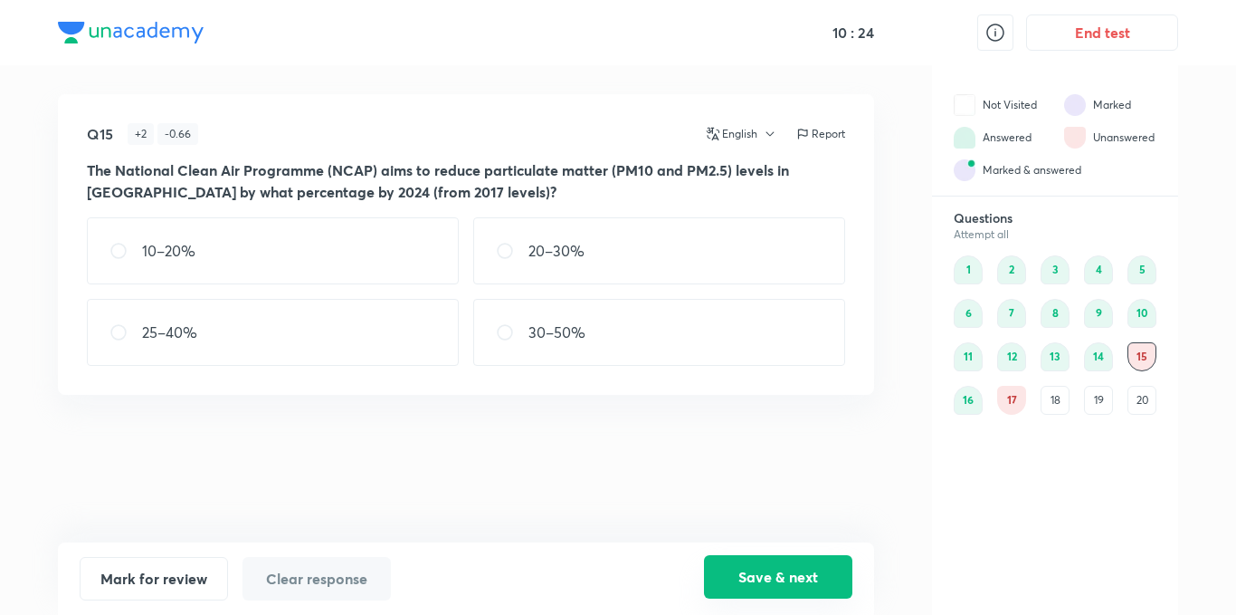
click at [807, 568] on button "Save & next" at bounding box center [778, 576] width 148 height 43
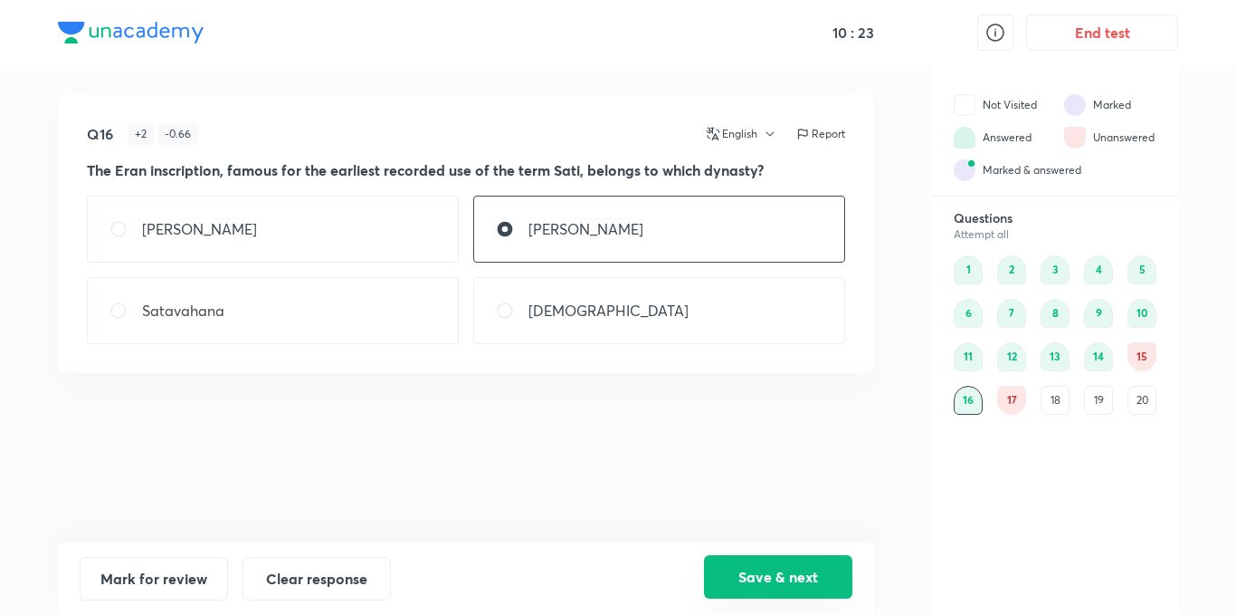
click at [807, 568] on button "Save & next" at bounding box center [778, 576] width 148 height 43
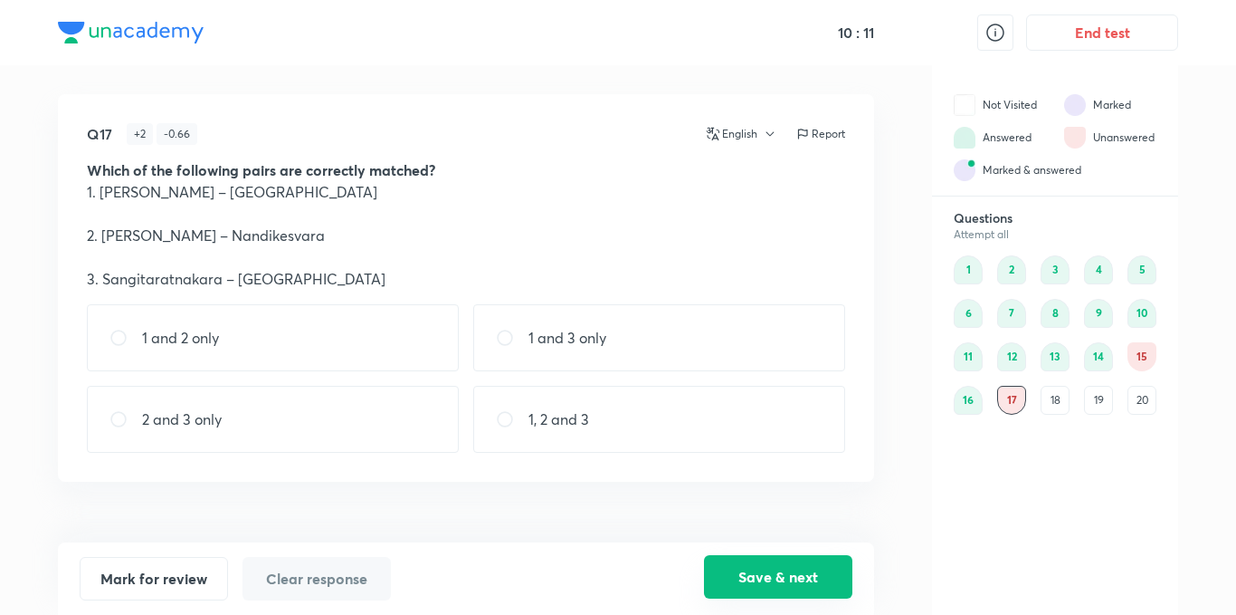
click at [758, 572] on button "Save & next" at bounding box center [778, 576] width 148 height 43
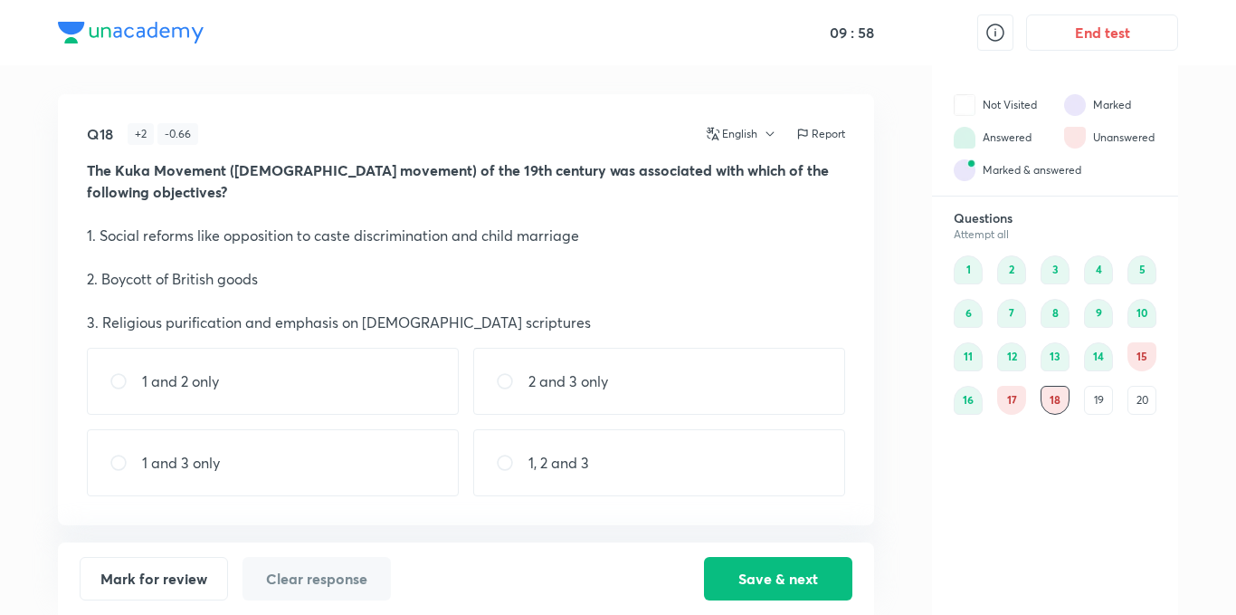
click at [1004, 392] on div "17" at bounding box center [1011, 400] width 29 height 29
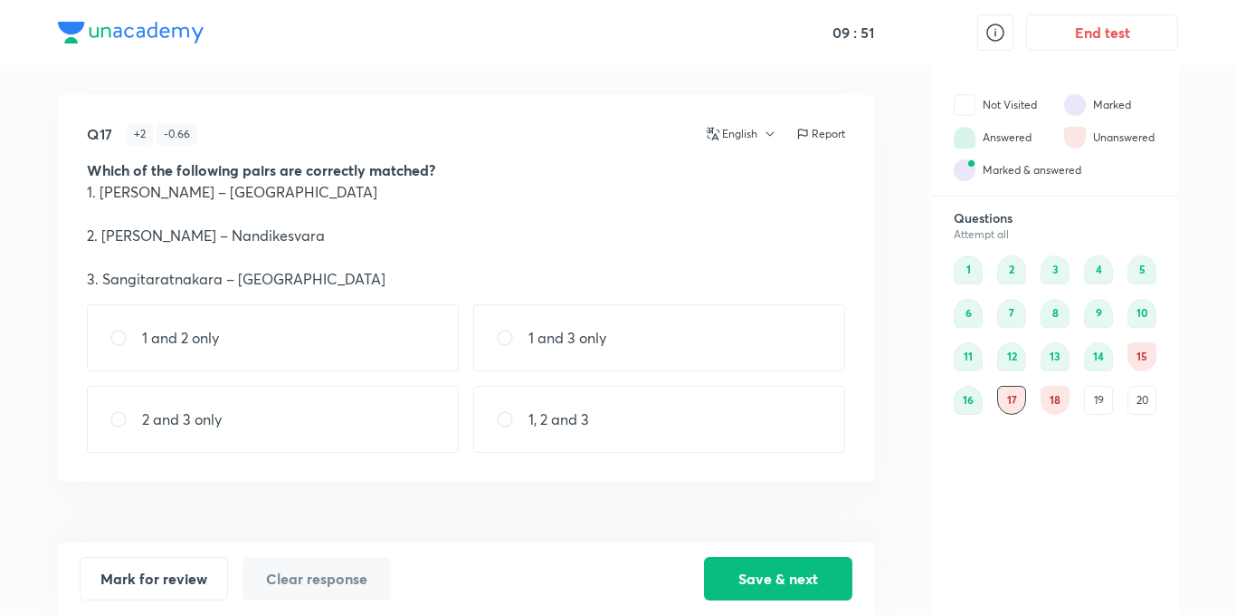
drag, startPoint x: 663, startPoint y: 416, endPoint x: 747, endPoint y: 519, distance: 132.6
click at [668, 424] on div "1, 2 and 3" at bounding box center [659, 419] width 372 height 67
radio input "true"
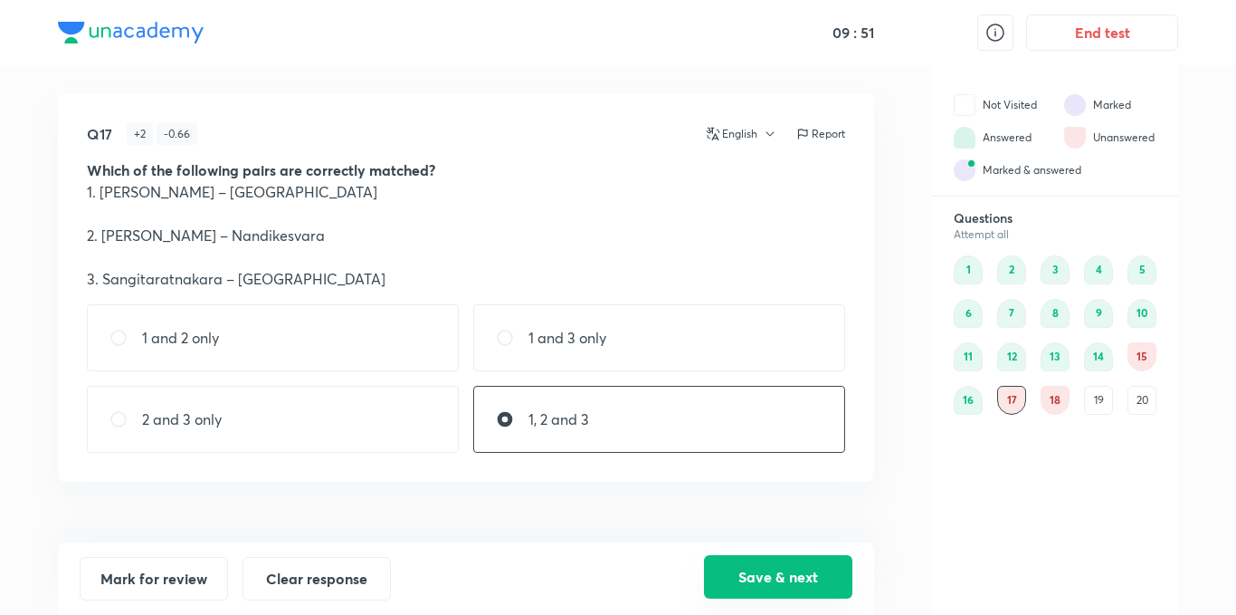
click at [788, 574] on button "Save & next" at bounding box center [778, 576] width 148 height 43
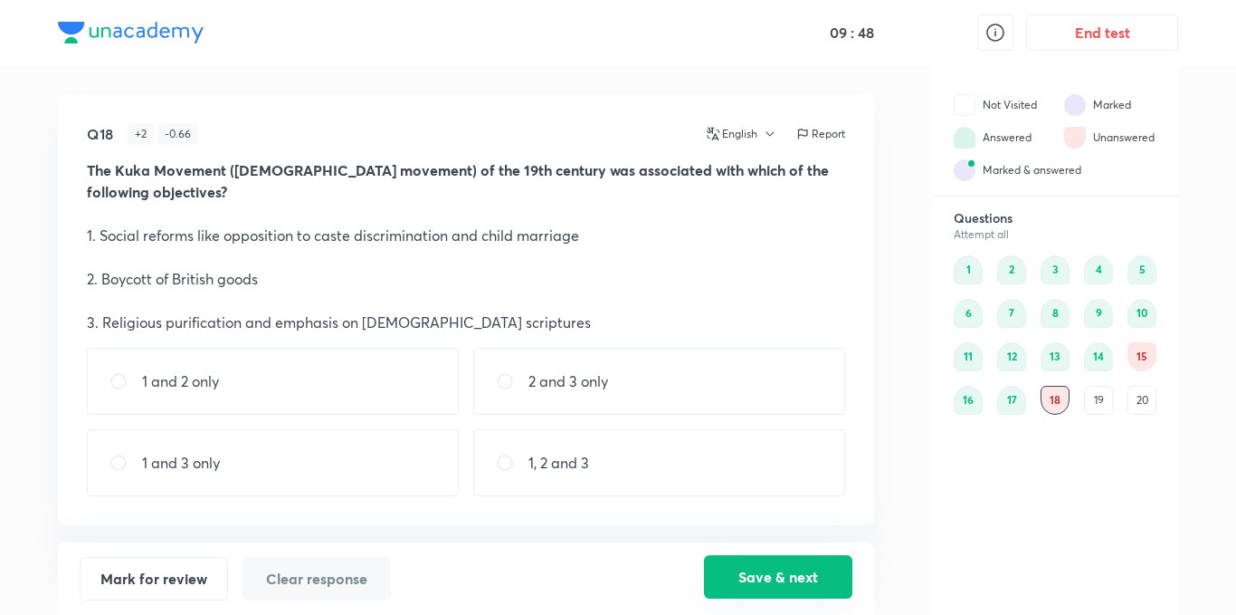
click at [786, 563] on button "Save & next" at bounding box center [778, 576] width 148 height 43
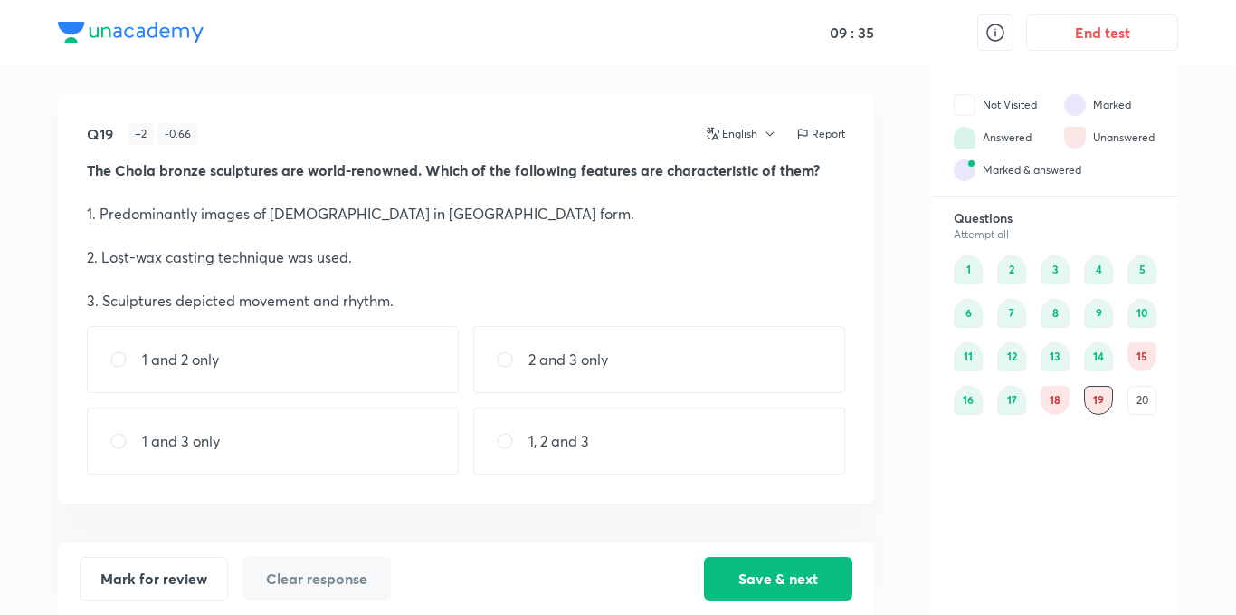
click at [752, 457] on div "1, 2 and 3" at bounding box center [659, 440] width 372 height 67
radio input "true"
click at [820, 583] on button "Save & next" at bounding box center [778, 576] width 148 height 43
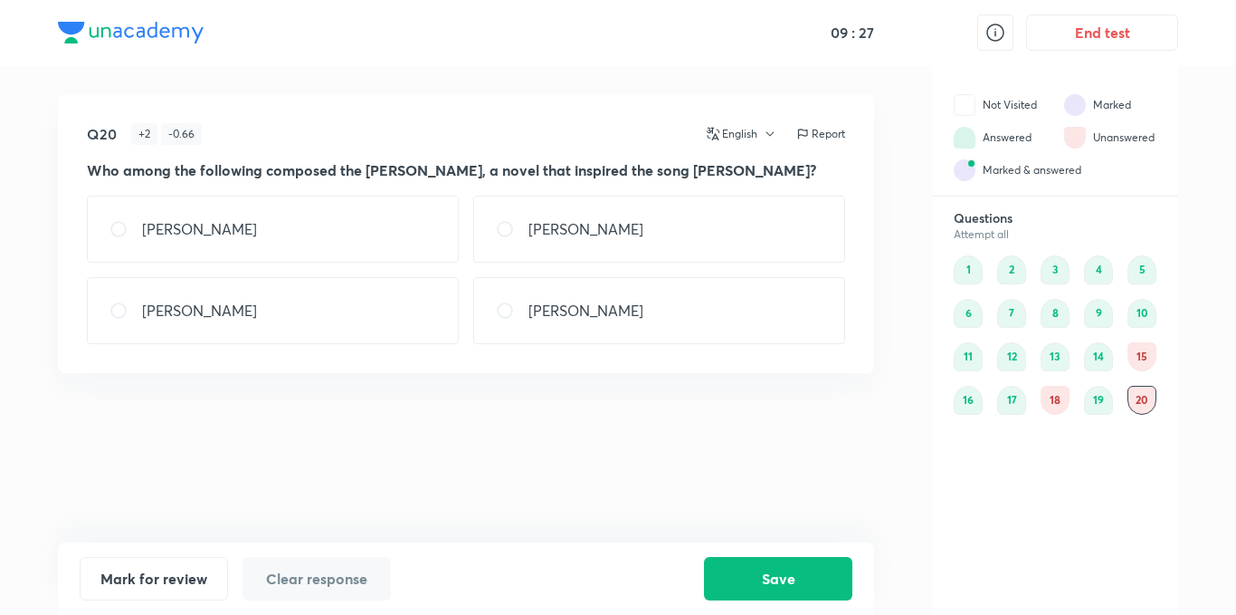
click at [643, 226] on p "[PERSON_NAME]" at bounding box center [586, 229] width 115 height 22
radio input "true"
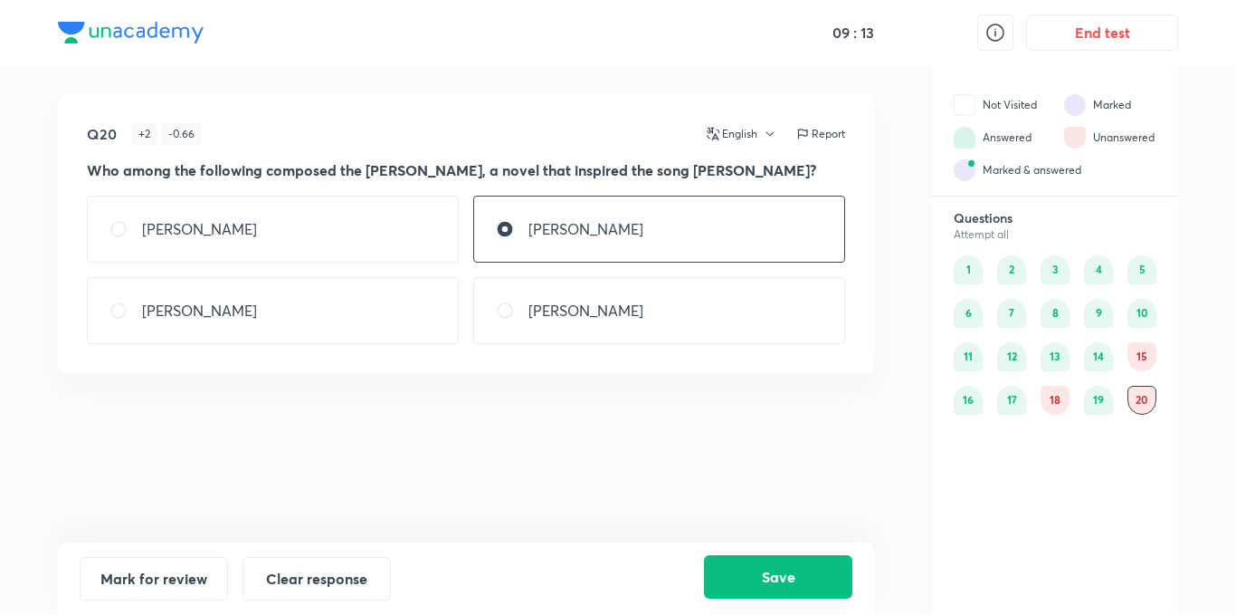
click at [791, 578] on button "Save" at bounding box center [778, 576] width 148 height 43
click at [1054, 401] on div "18" at bounding box center [1055, 400] width 29 height 29
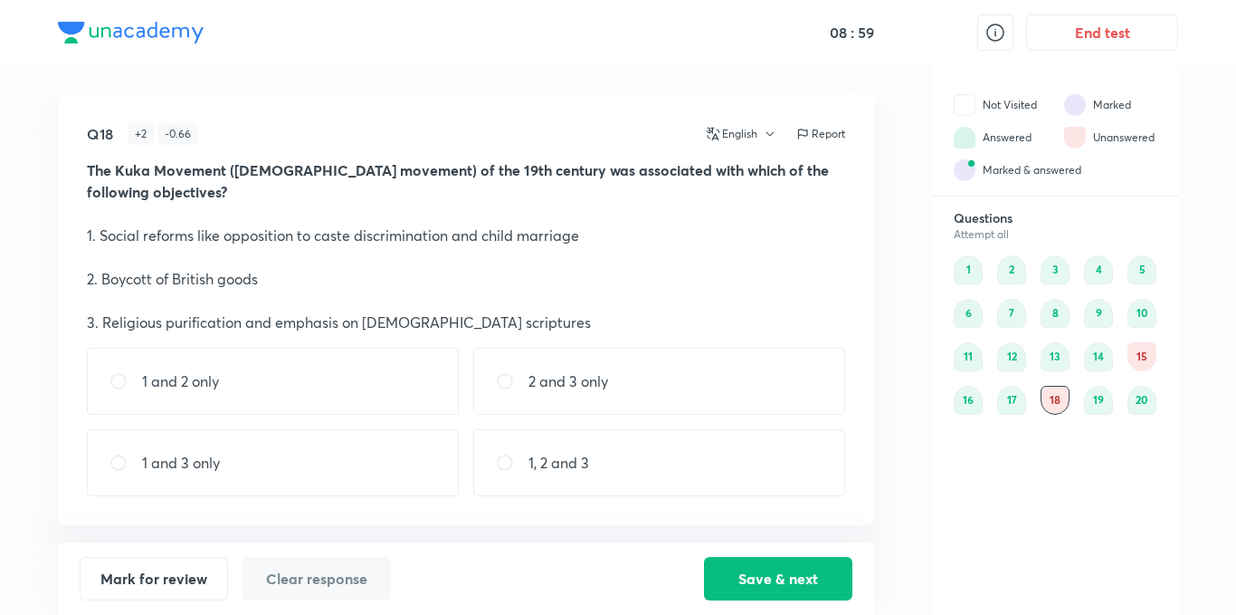
click at [746, 472] on div "1, 2 and 3" at bounding box center [659, 462] width 372 height 67
radio input "true"
drag, startPoint x: 818, startPoint y: 571, endPoint x: 974, endPoint y: 505, distance: 169.1
click at [824, 571] on button "Save & next" at bounding box center [778, 578] width 148 height 43
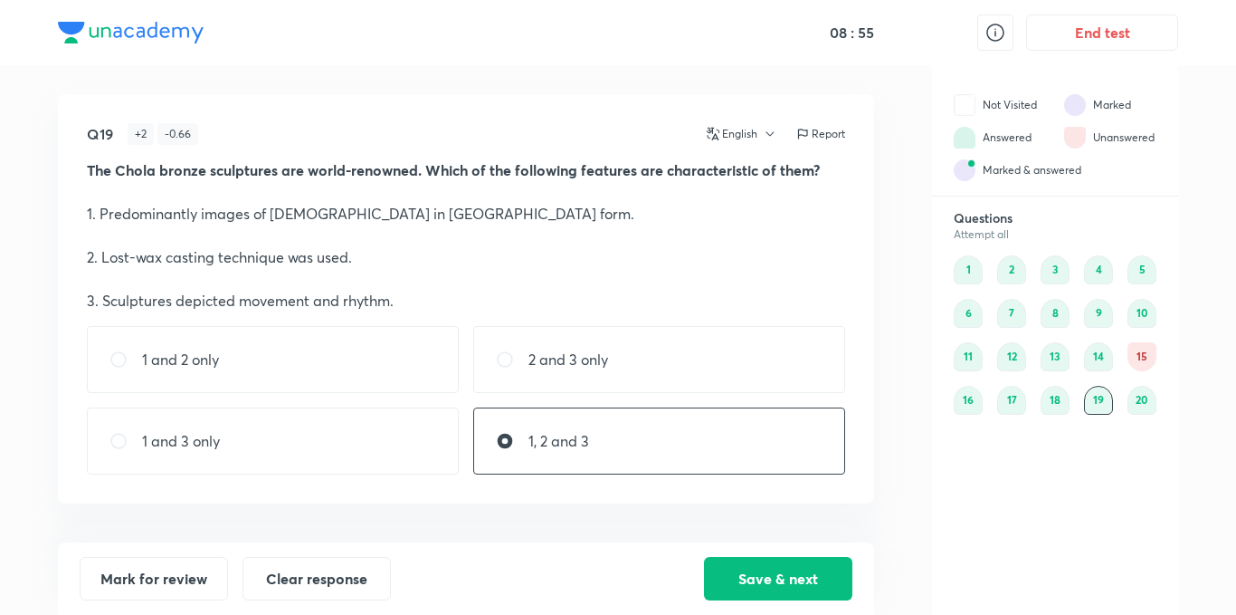
click at [1135, 361] on div "15" at bounding box center [1142, 356] width 29 height 29
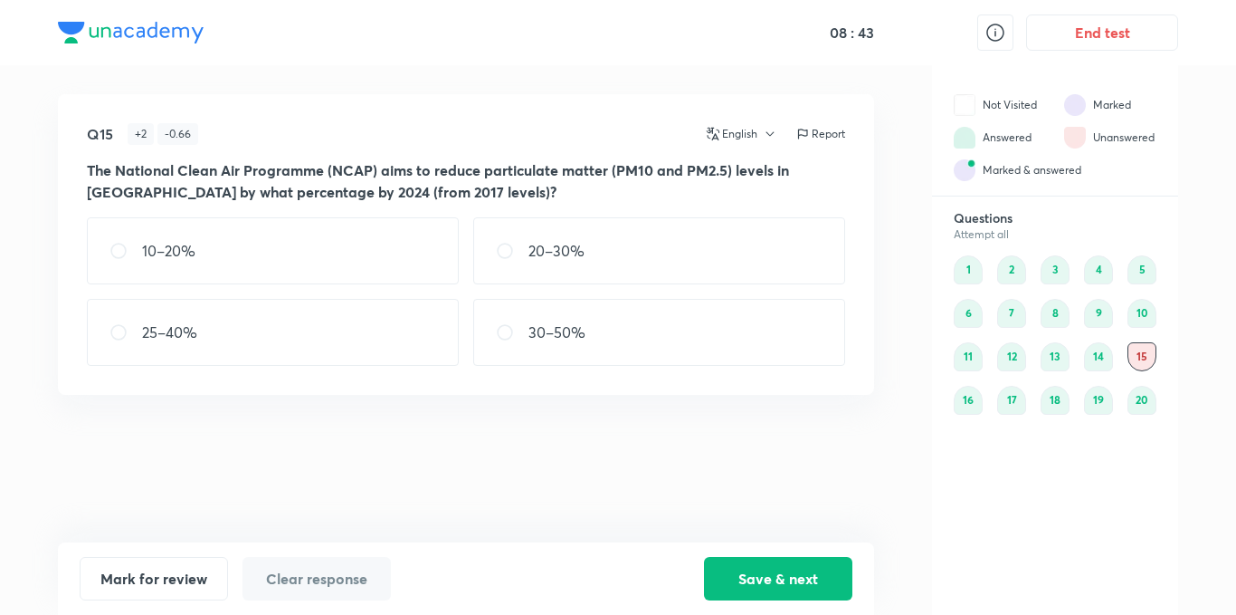
click at [367, 347] on div "25–40%" at bounding box center [273, 332] width 372 height 67
radio input "true"
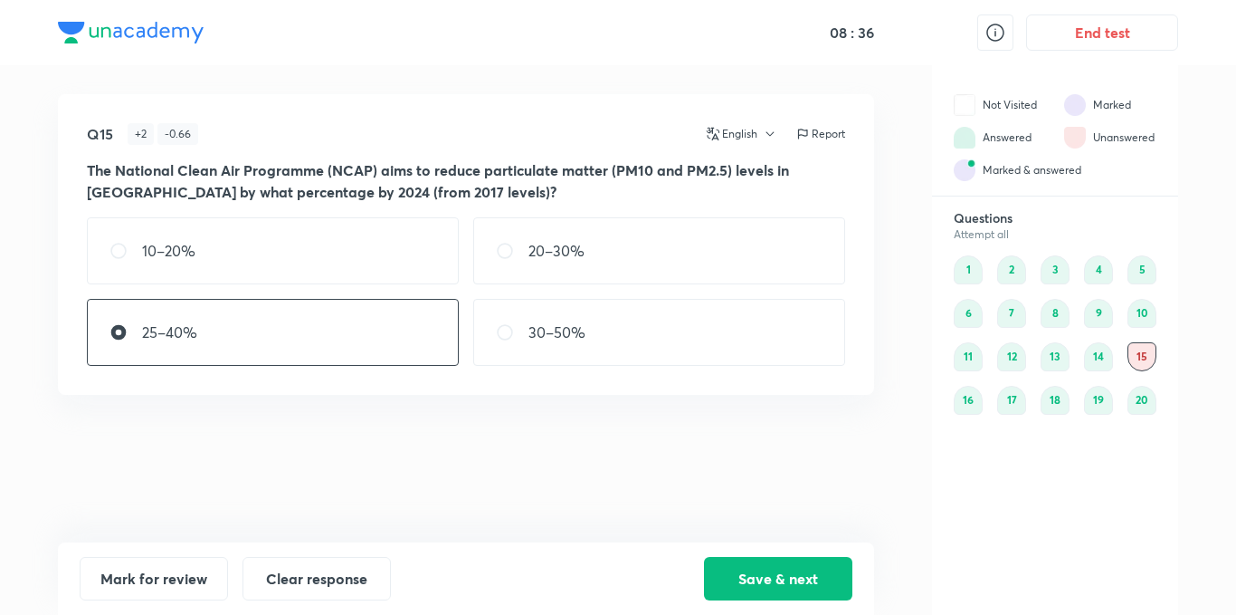
click at [605, 276] on div "20–30%" at bounding box center [659, 250] width 372 height 67
radio input "true"
radio input "false"
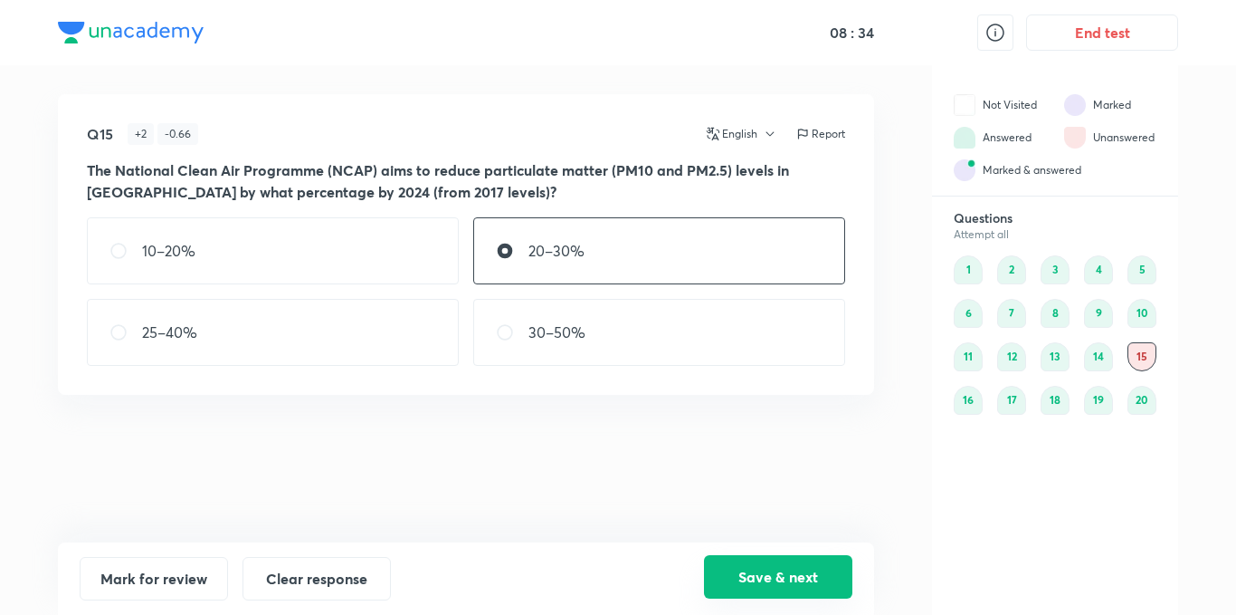
click at [792, 576] on button "Save & next" at bounding box center [778, 576] width 148 height 43
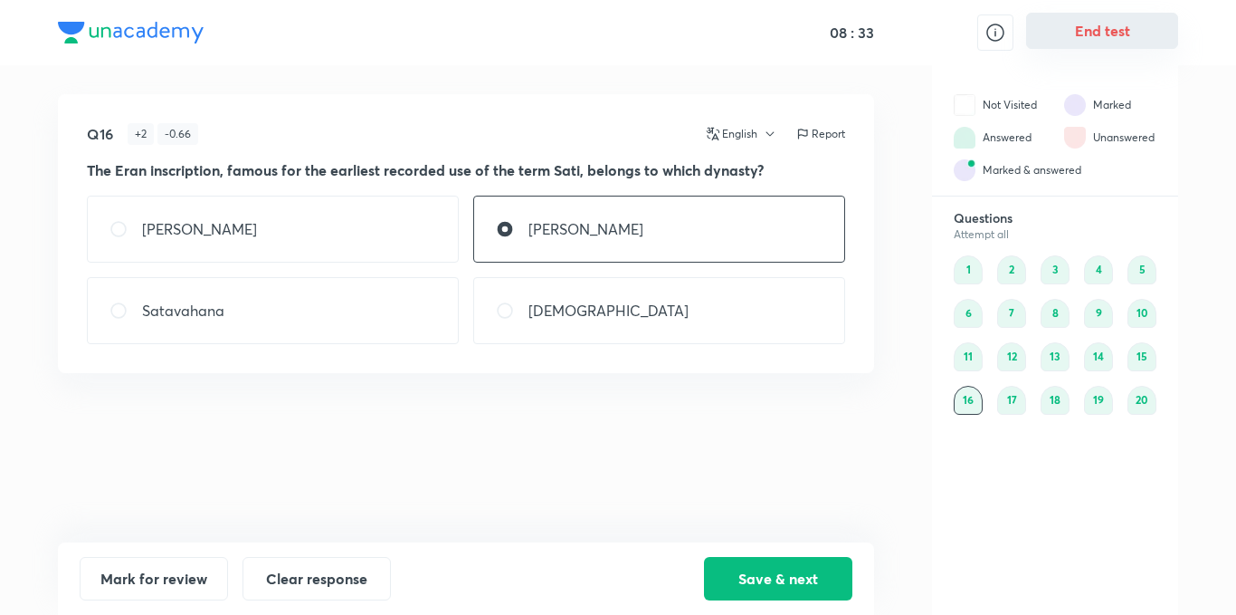
click at [1056, 37] on button "End test" at bounding box center [1102, 31] width 152 height 36
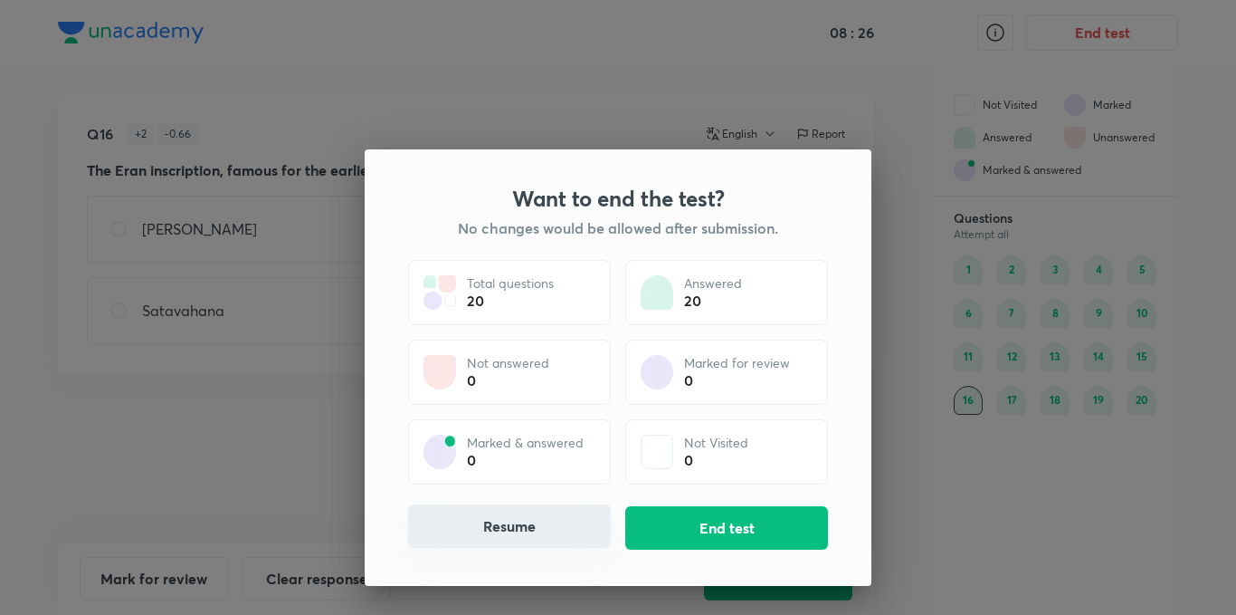
click at [549, 525] on button "Resume" at bounding box center [509, 525] width 203 height 43
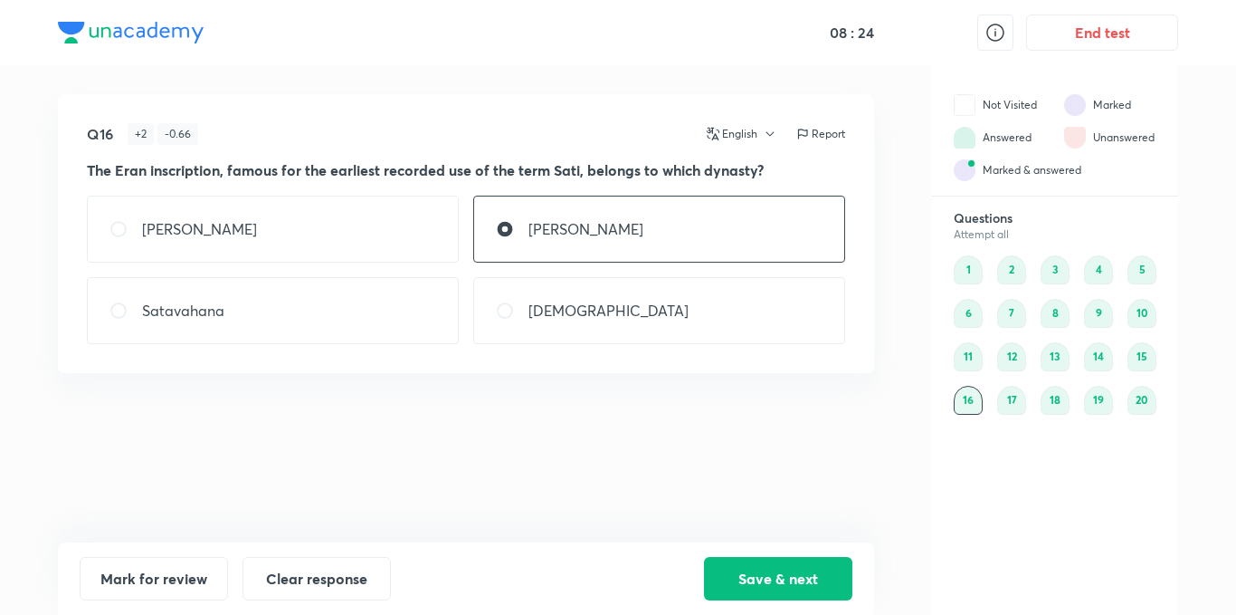
click at [1142, 352] on div "15" at bounding box center [1142, 356] width 29 height 29
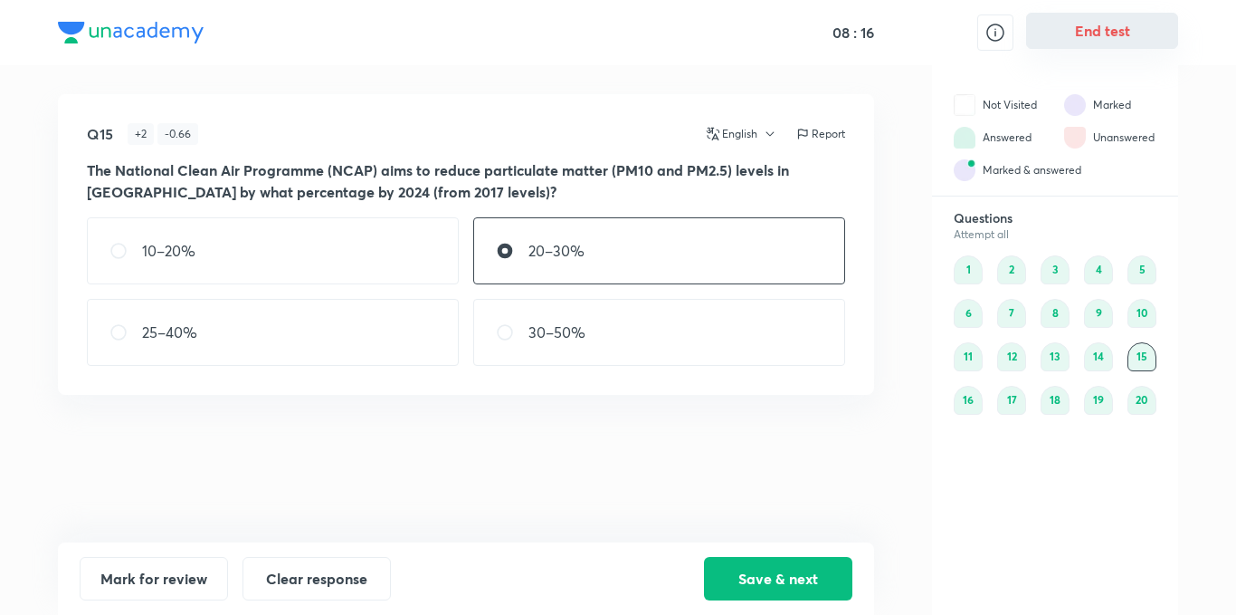
click at [1140, 24] on button "End test" at bounding box center [1102, 31] width 152 height 36
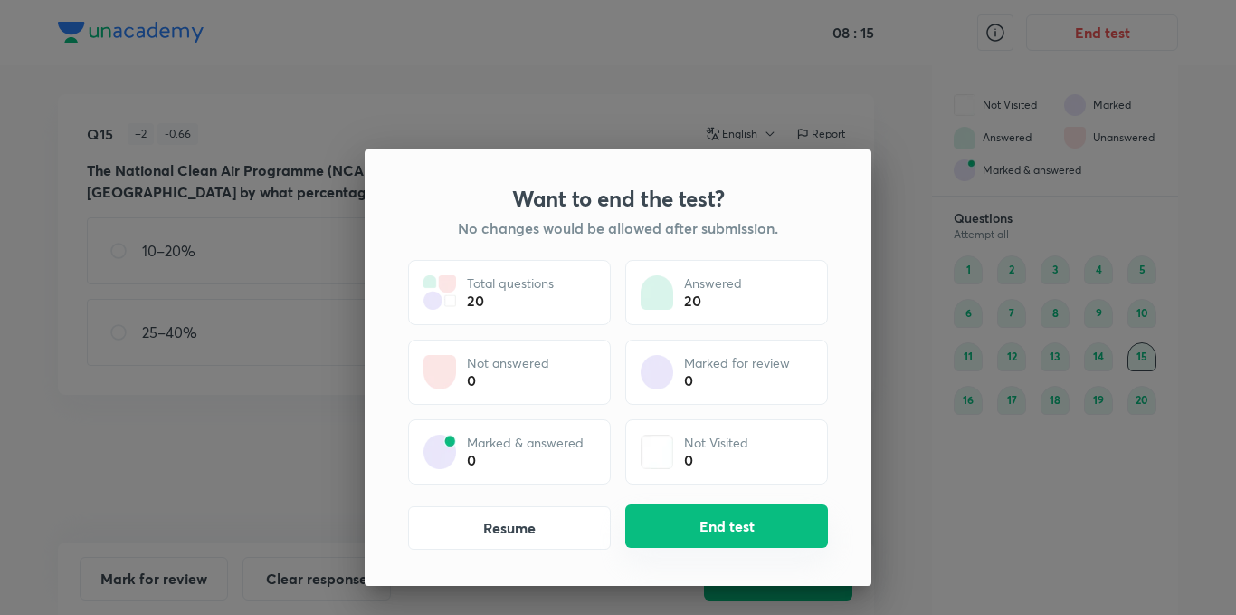
click at [729, 517] on button "End test" at bounding box center [726, 525] width 203 height 43
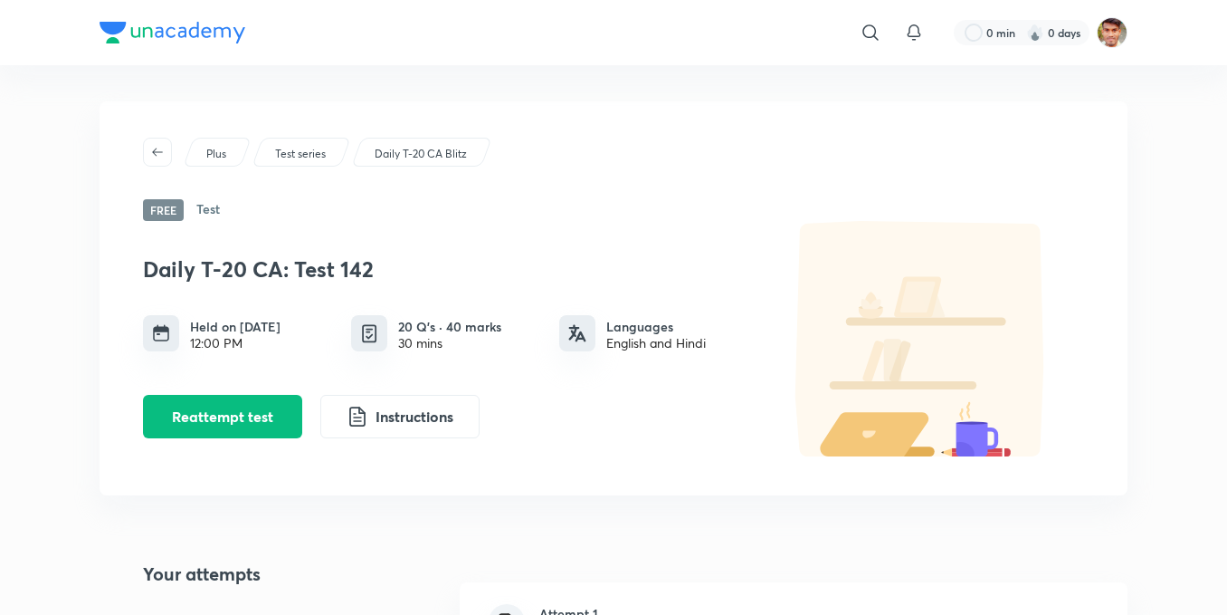
scroll to position [120, 0]
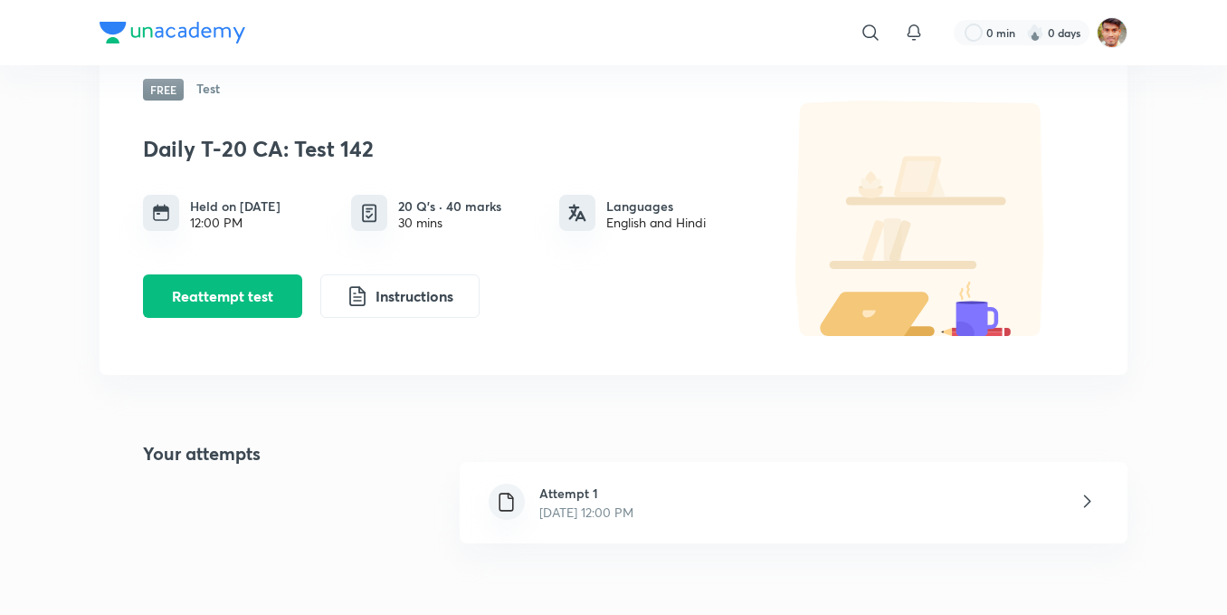
click at [1091, 494] on icon at bounding box center [1087, 501] width 23 height 23
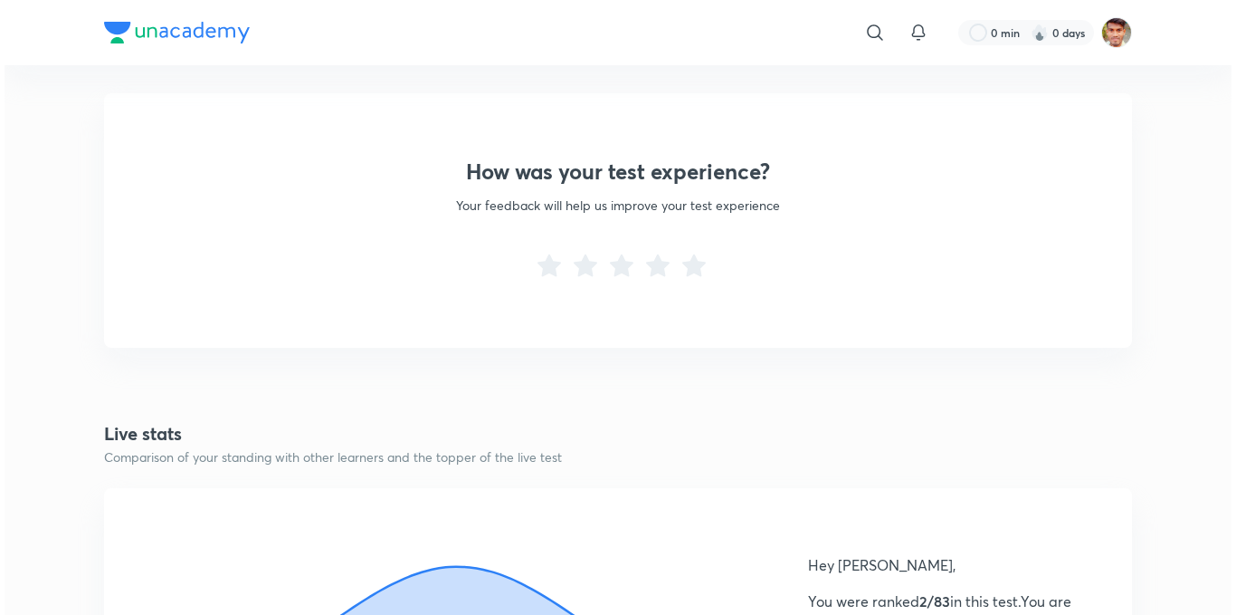
scroll to position [966, 0]
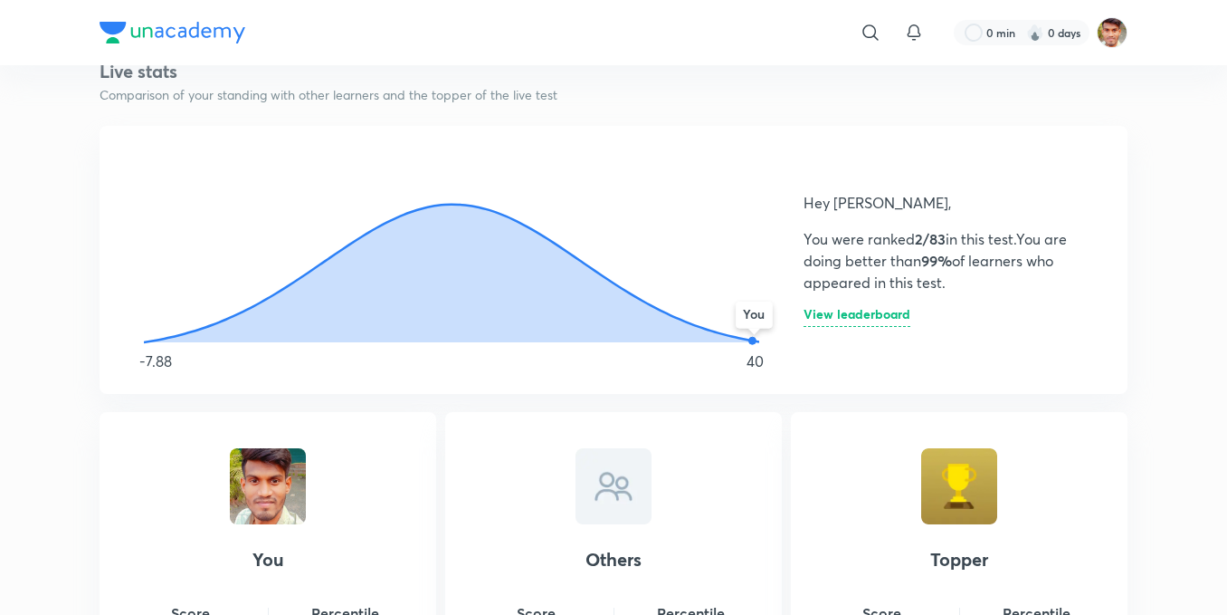
click at [820, 312] on h6 "View leaderboard" at bounding box center [857, 317] width 107 height 19
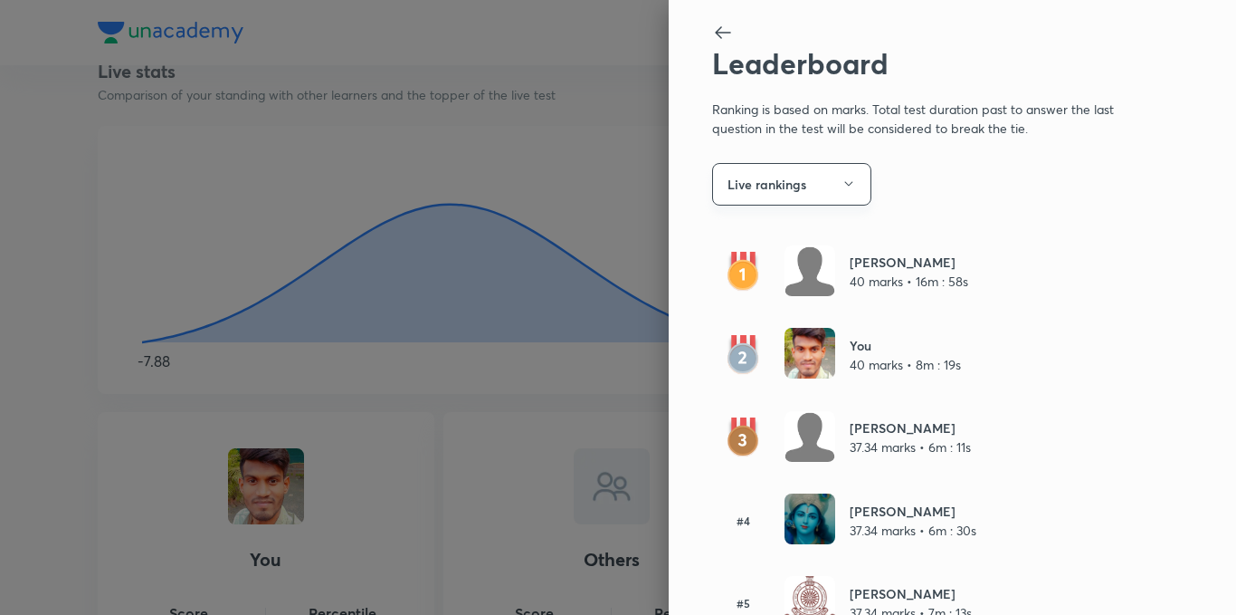
click at [842, 182] on icon "button" at bounding box center [849, 183] width 14 height 14
click at [743, 235] on span "Overall" at bounding box center [803, 239] width 187 height 19
click at [842, 186] on icon "button" at bounding box center [849, 183] width 14 height 14
click at [742, 272] on span "Live rankings" at bounding box center [803, 272] width 187 height 19
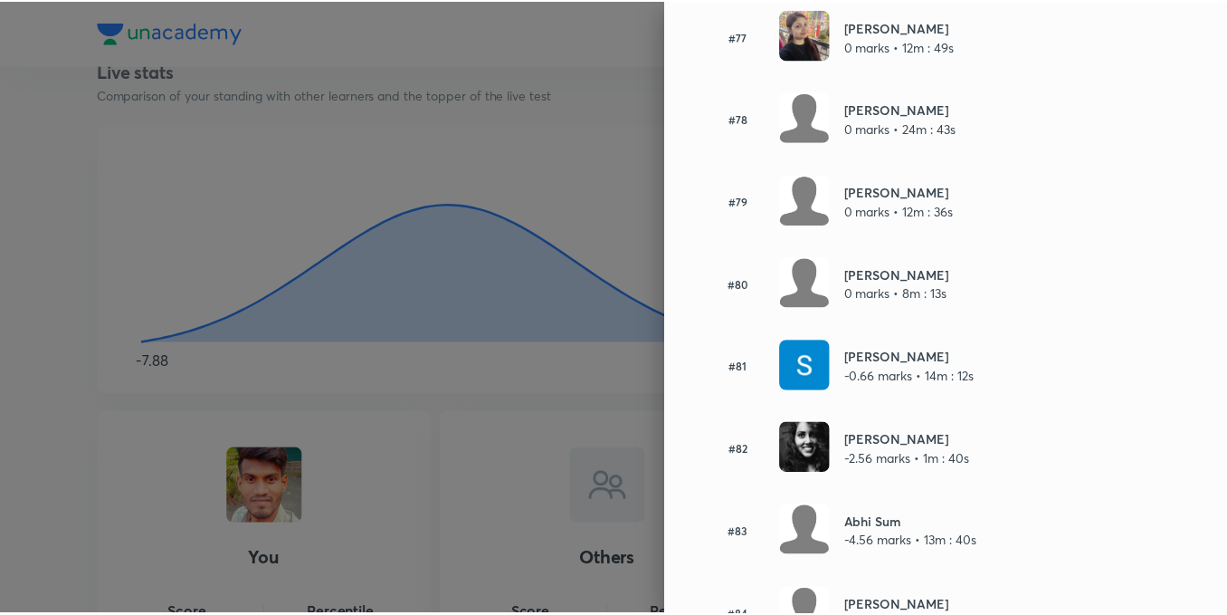
scroll to position [6476, 0]
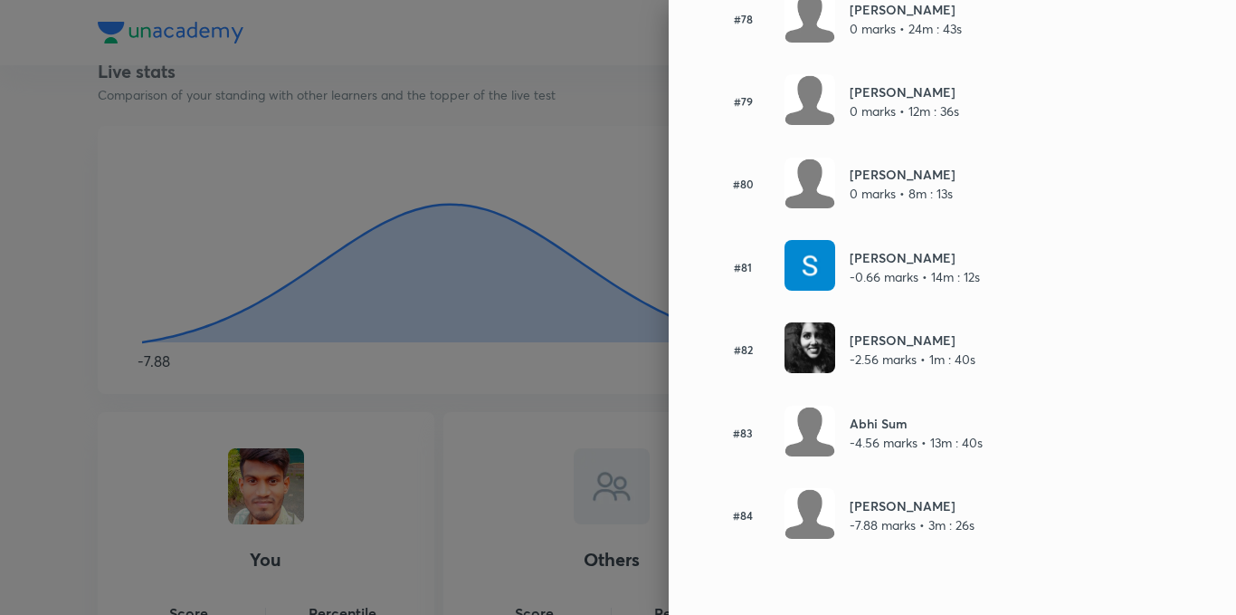
click at [122, 355] on div at bounding box center [618, 307] width 1236 height 615
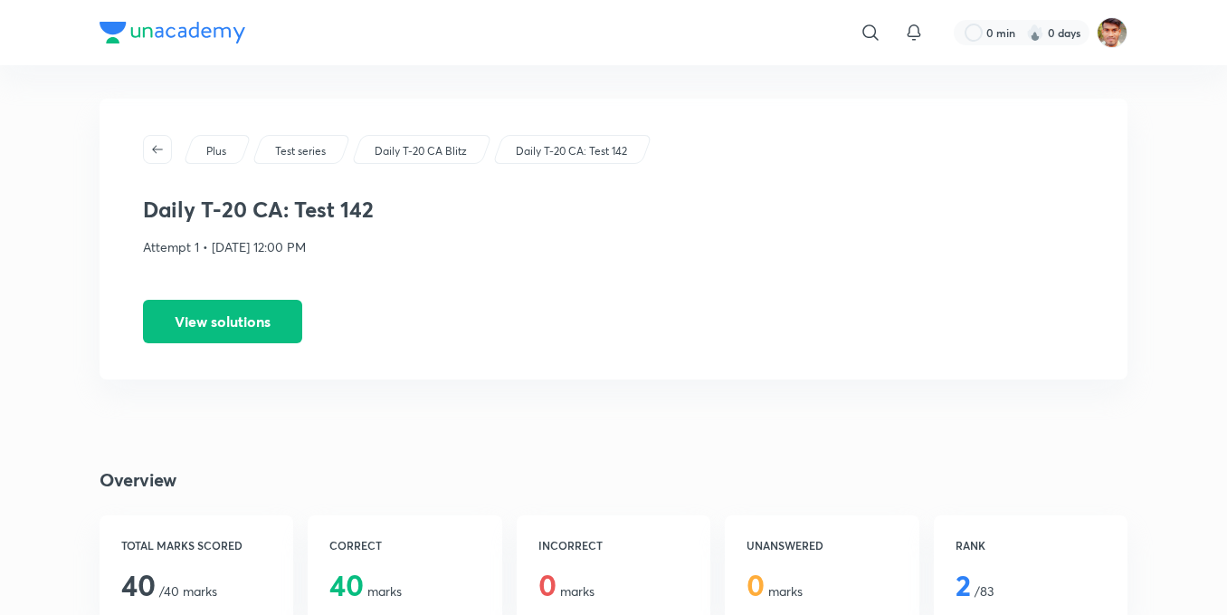
scroll to position [0, 0]
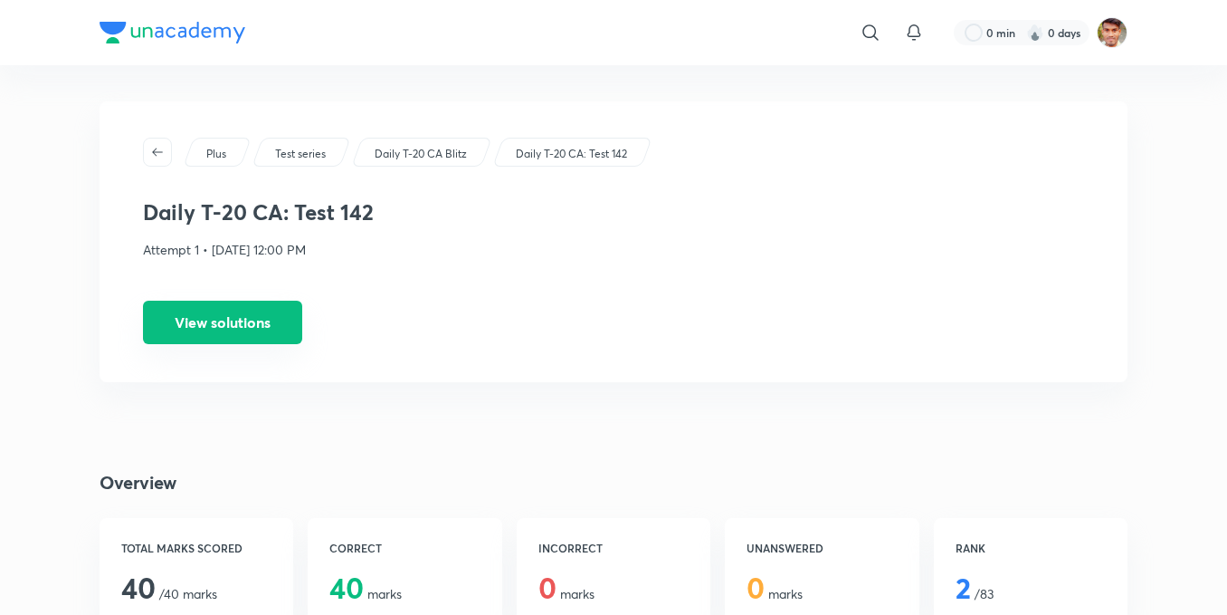
click at [176, 330] on button "View solutions" at bounding box center [222, 321] width 159 height 43
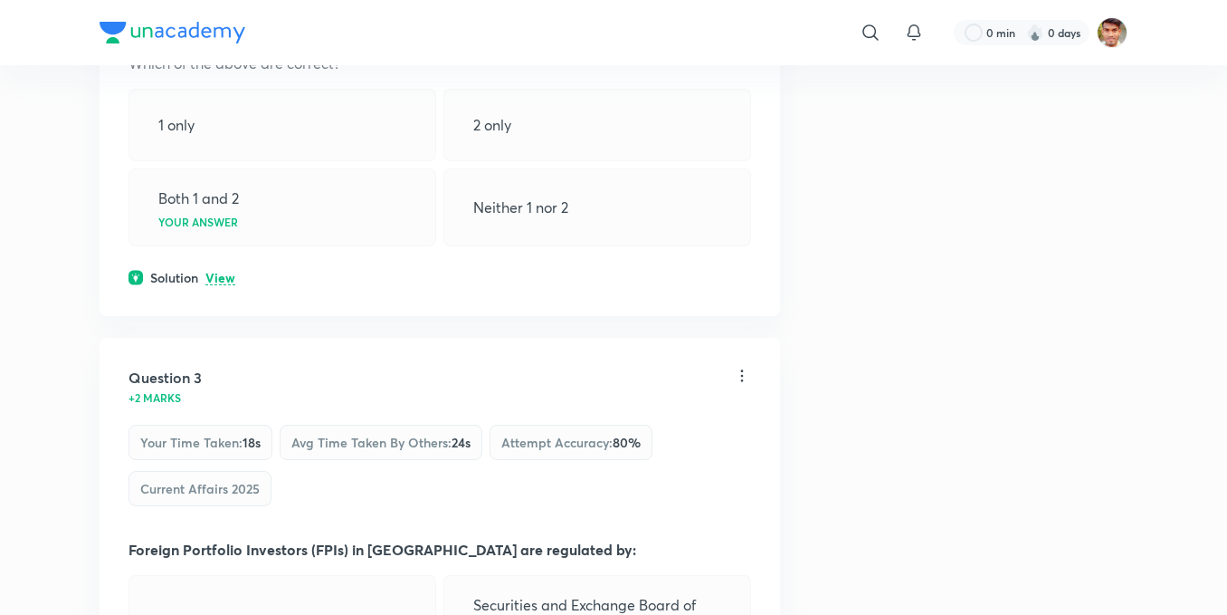
scroll to position [1206, 0]
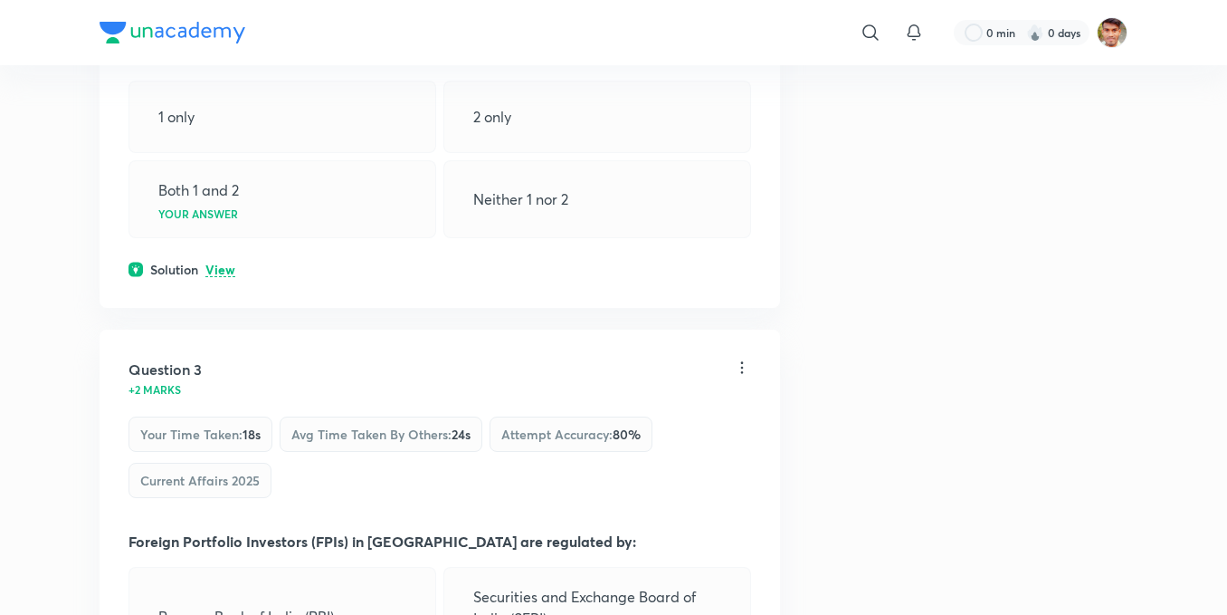
click at [218, 263] on p "View" at bounding box center [220, 270] width 30 height 14
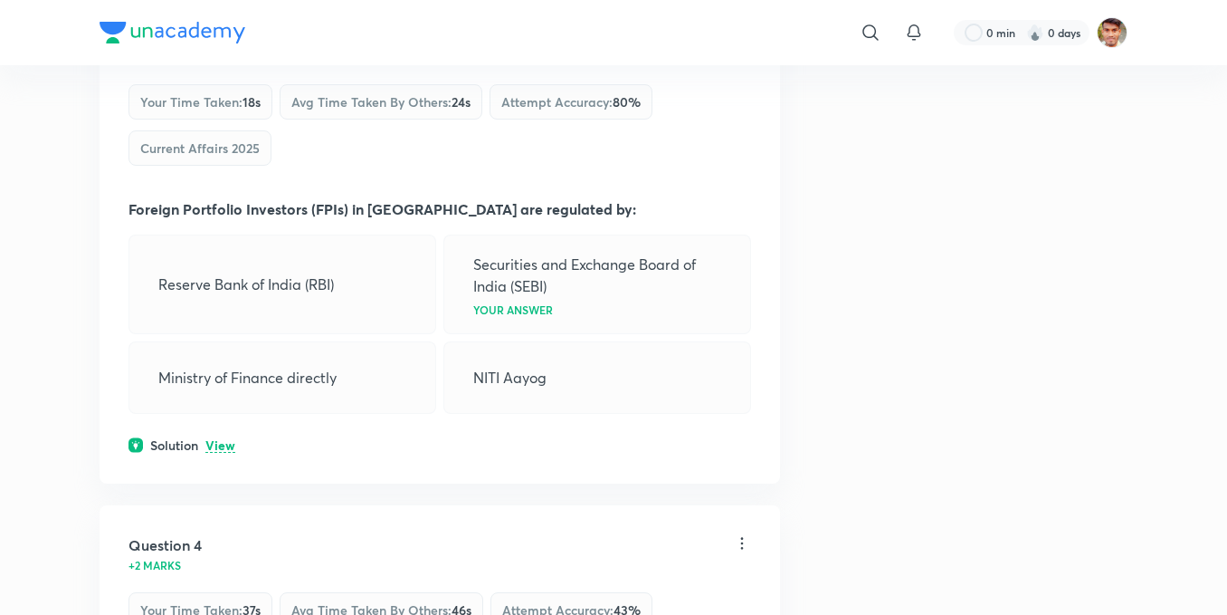
scroll to position [1690, 0]
click at [229, 440] on p "View" at bounding box center [220, 447] width 30 height 14
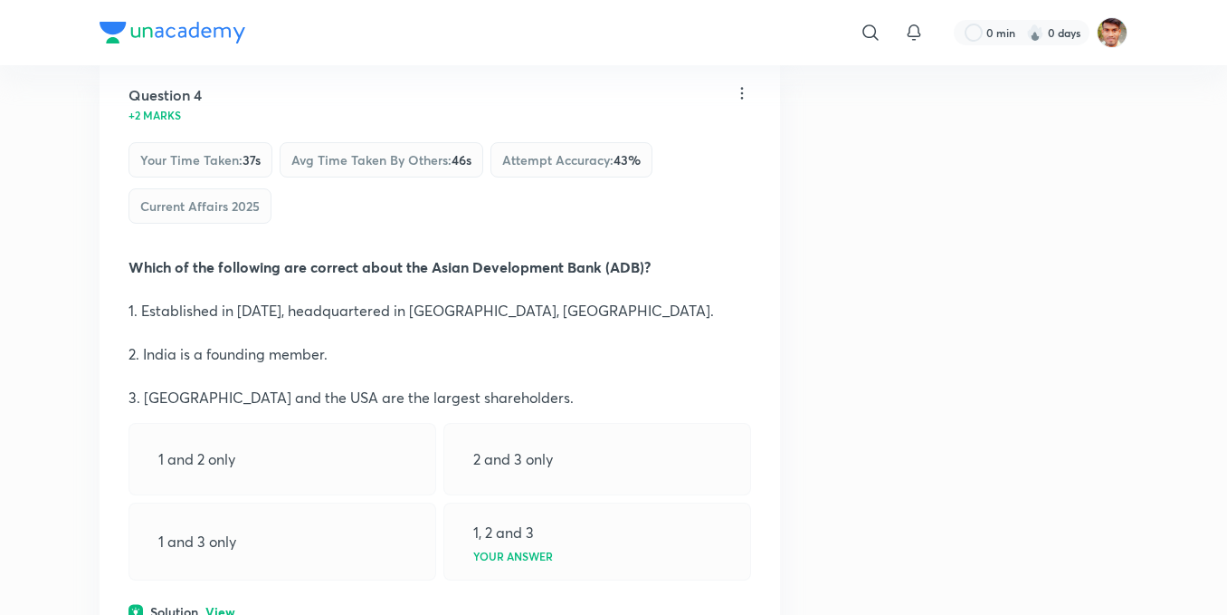
scroll to position [2414, 0]
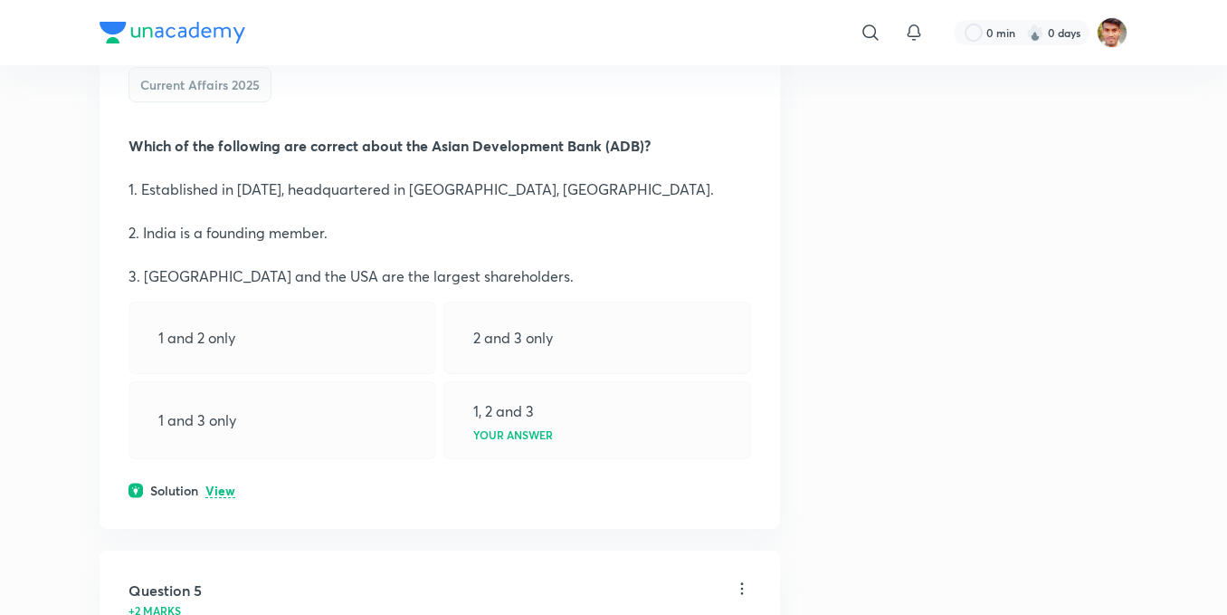
click at [214, 484] on p "View" at bounding box center [220, 491] width 30 height 14
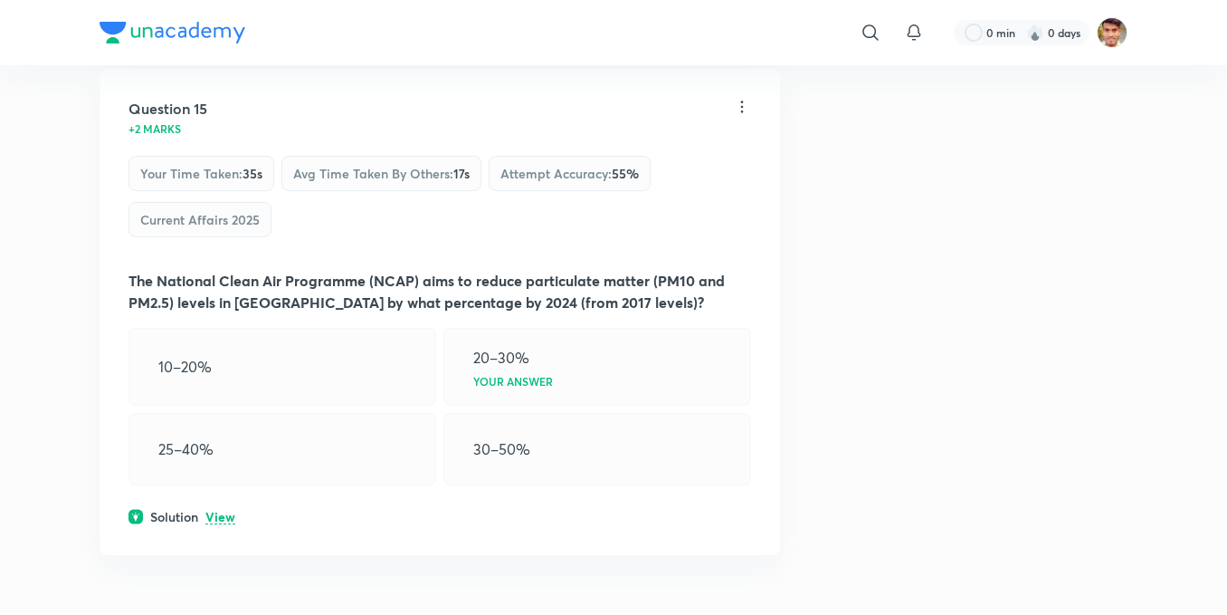
scroll to position [9050, 0]
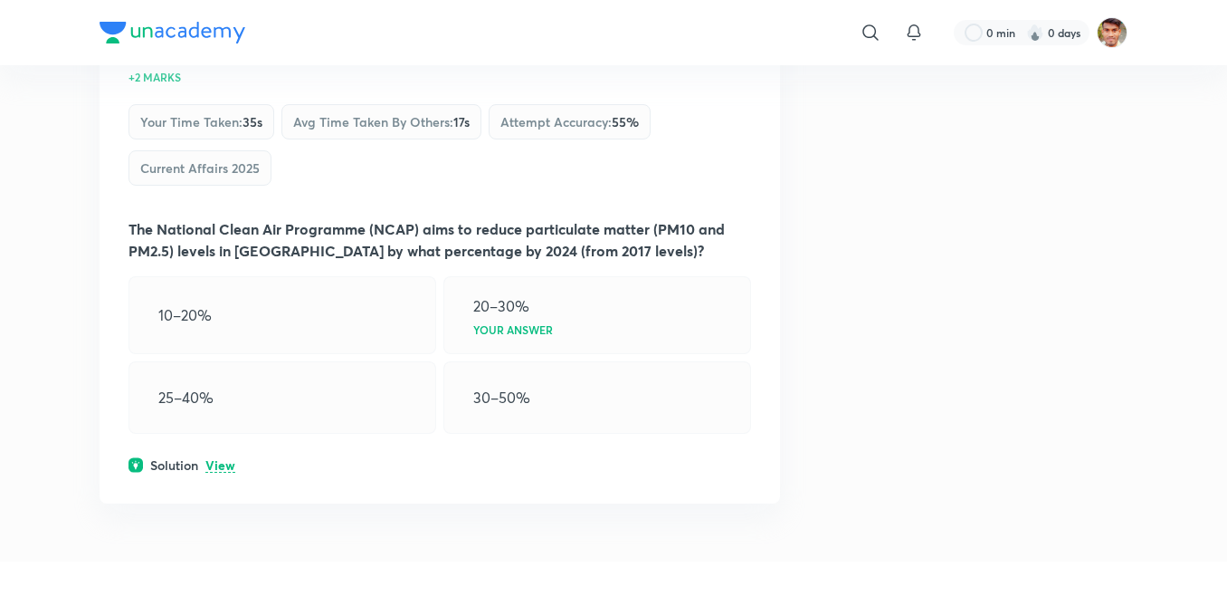
click at [216, 459] on p "View" at bounding box center [220, 466] width 30 height 14
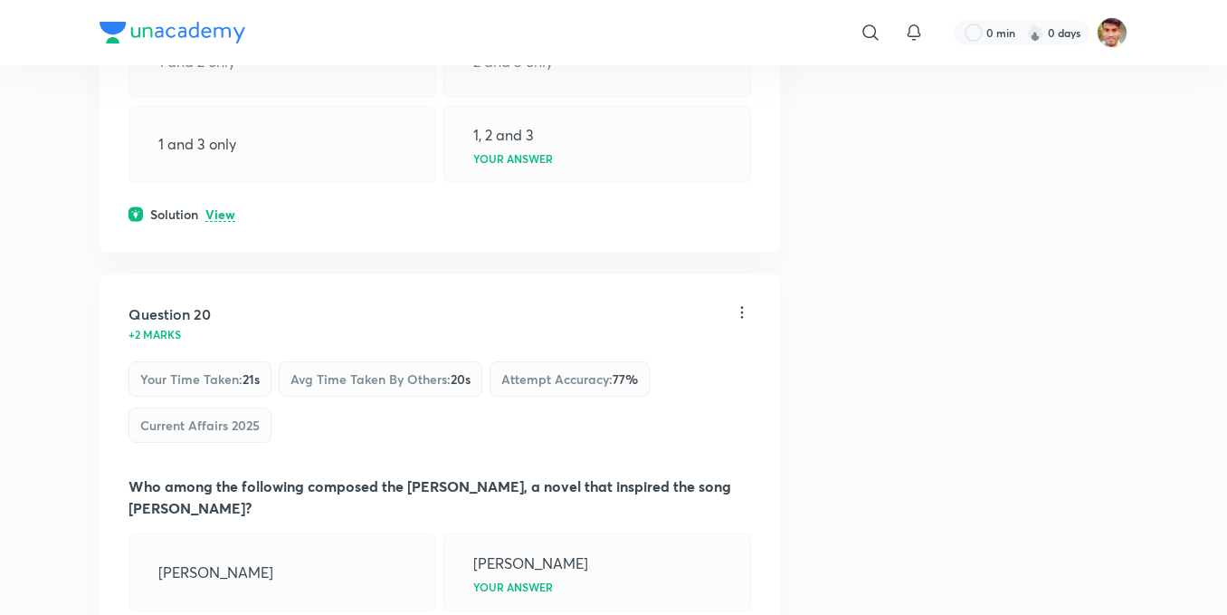
scroll to position [11585, 0]
